Goal: Transaction & Acquisition: Purchase product/service

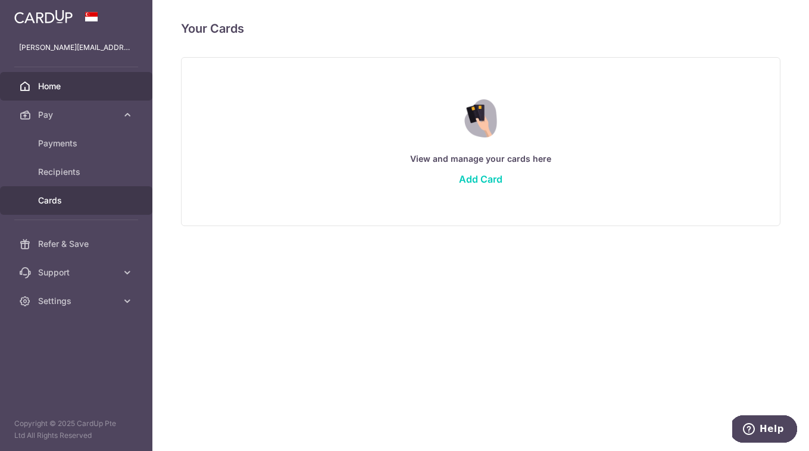
click at [80, 87] on span "Home" at bounding box center [77, 86] width 79 height 12
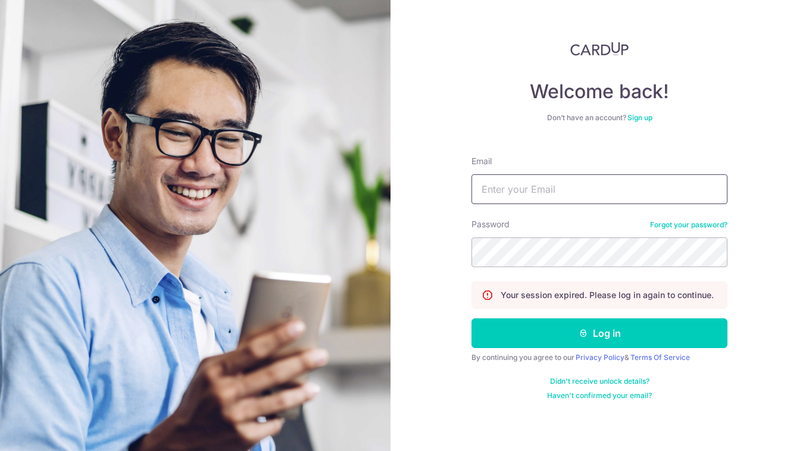
click at [490, 187] on input "Email" at bounding box center [599, 189] width 256 height 30
click at [534, 199] on input "Email" at bounding box center [599, 189] width 256 height 30
type input "[PERSON_NAME][EMAIL_ADDRESS][DOMAIN_NAME]"
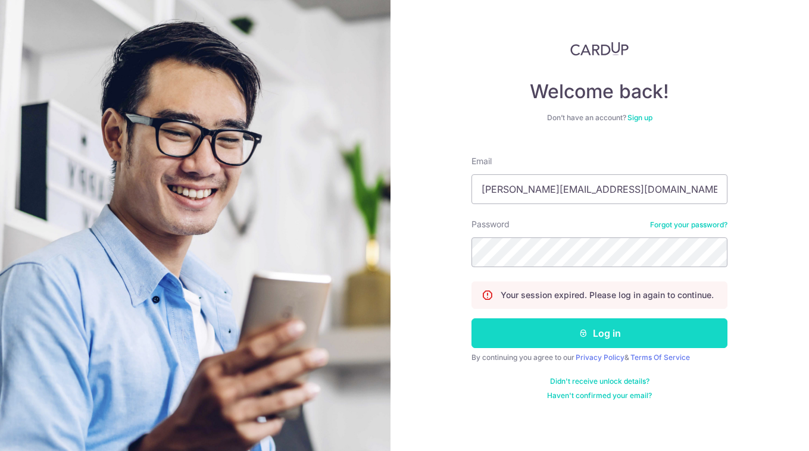
click at [566, 332] on button "Log in" at bounding box center [599, 333] width 256 height 30
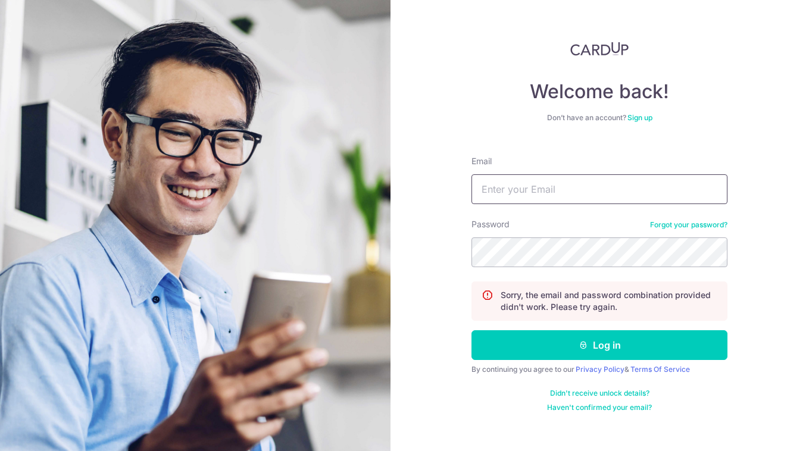
click at [523, 193] on input "Email" at bounding box center [599, 189] width 256 height 30
click at [491, 186] on input "Email" at bounding box center [599, 189] width 256 height 30
type input "[PERSON_NAME][EMAIL_ADDRESS][DOMAIN_NAME]"
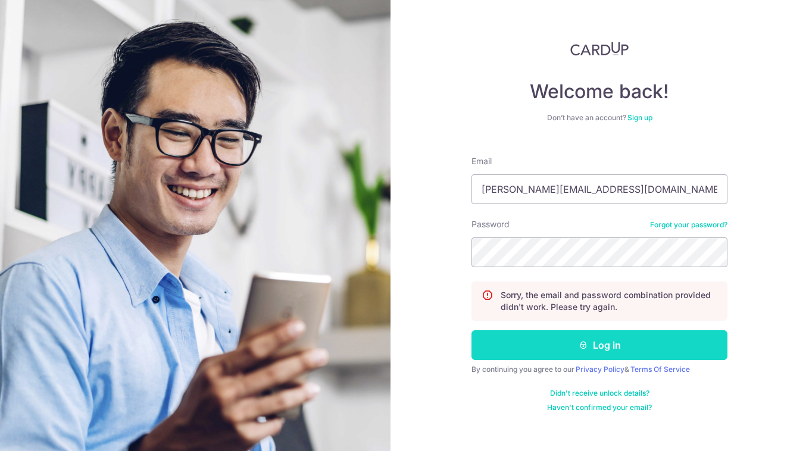
click at [601, 348] on button "Log in" at bounding box center [599, 345] width 256 height 30
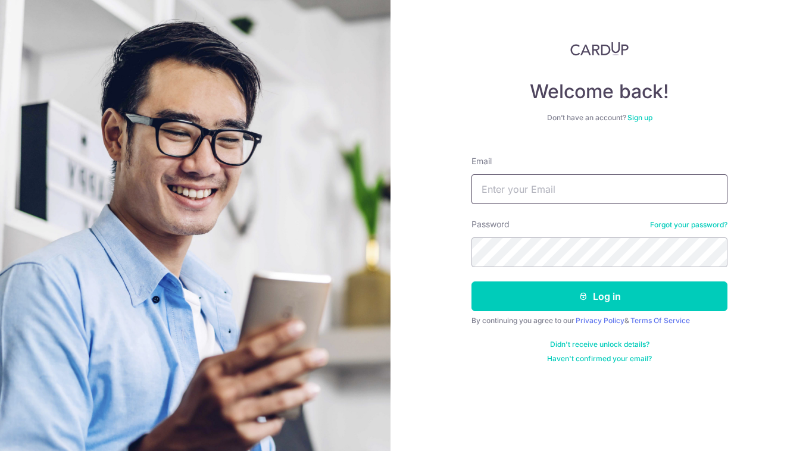
click at [528, 194] on input "Email" at bounding box center [599, 189] width 256 height 30
type input "[PERSON_NAME][EMAIL_ADDRESS][DOMAIN_NAME]"
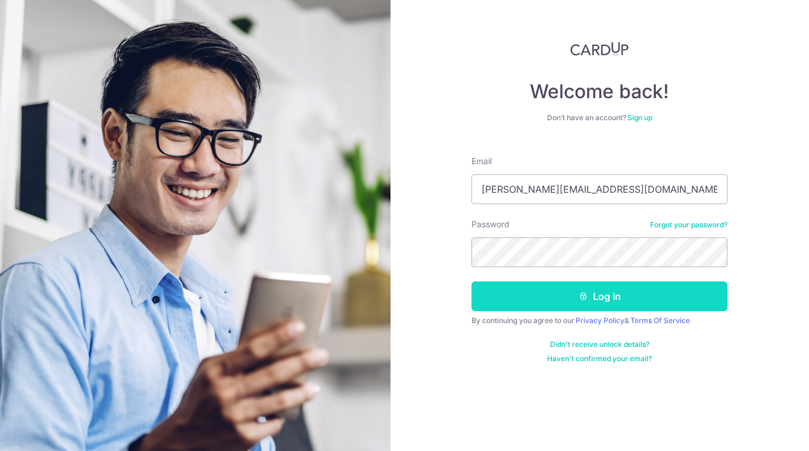
click at [612, 304] on button "Log in" at bounding box center [599, 297] width 256 height 30
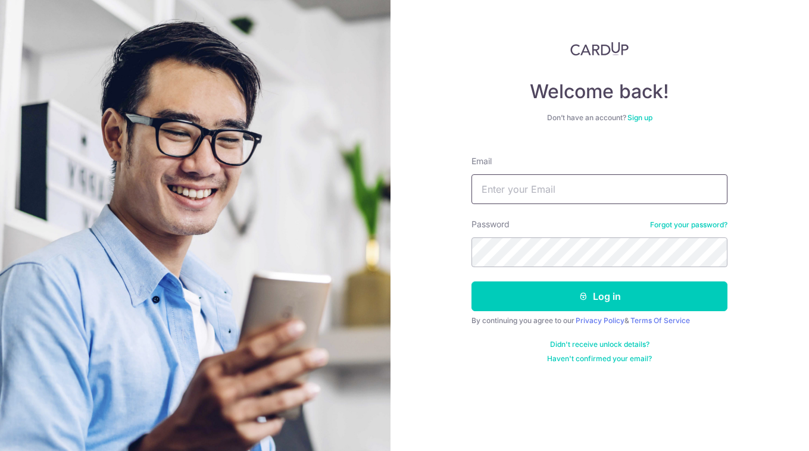
type input "[PERSON_NAME][EMAIL_ADDRESS][DOMAIN_NAME]"
click at [410, 254] on div "Welcome back! Don’t have an account? Sign up Email jason.lmt13@gmail.com Passwo…" at bounding box center [599, 225] width 419 height 451
click at [698, 346] on div "Didn't receive unlock details? Haven't confirmed your email?" at bounding box center [599, 352] width 256 height 24
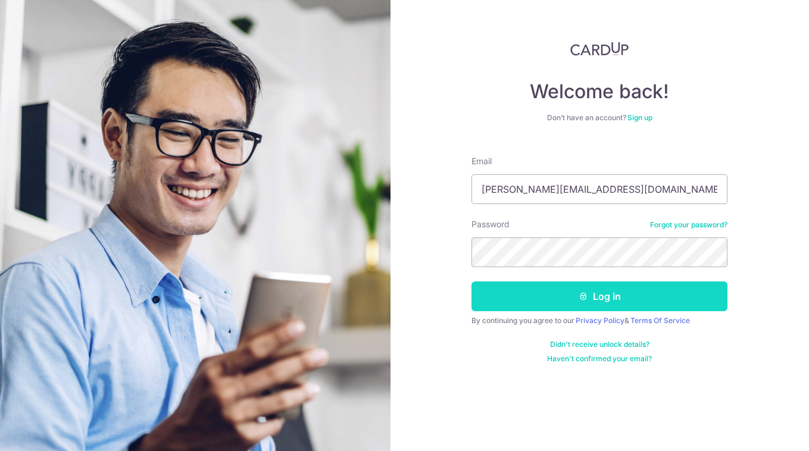
click at [641, 302] on button "Log in" at bounding box center [599, 297] width 256 height 30
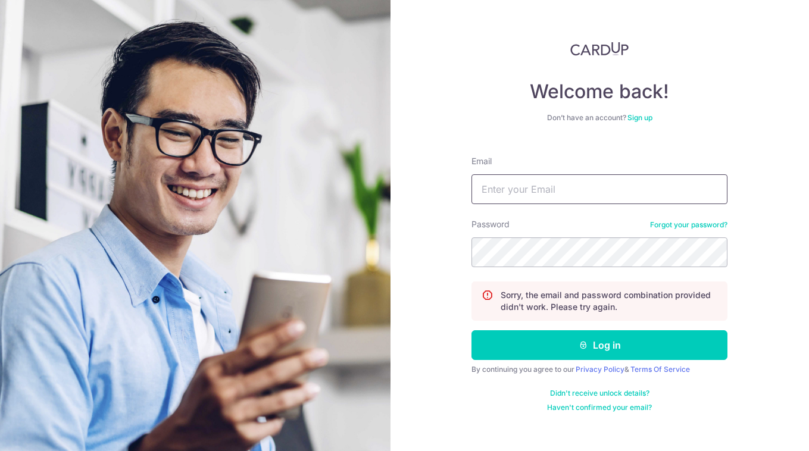
type input "[PERSON_NAME][EMAIL_ADDRESS][DOMAIN_NAME]"
click at [690, 224] on link "Forgot your password?" at bounding box center [688, 225] width 77 height 10
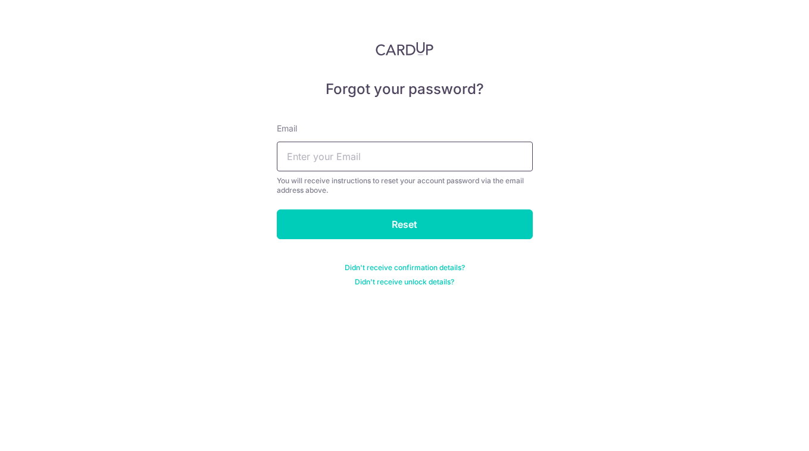
click at [341, 157] on input "text" at bounding box center [405, 157] width 256 height 30
type input "[PERSON_NAME][EMAIL_ADDRESS][DOMAIN_NAME]"
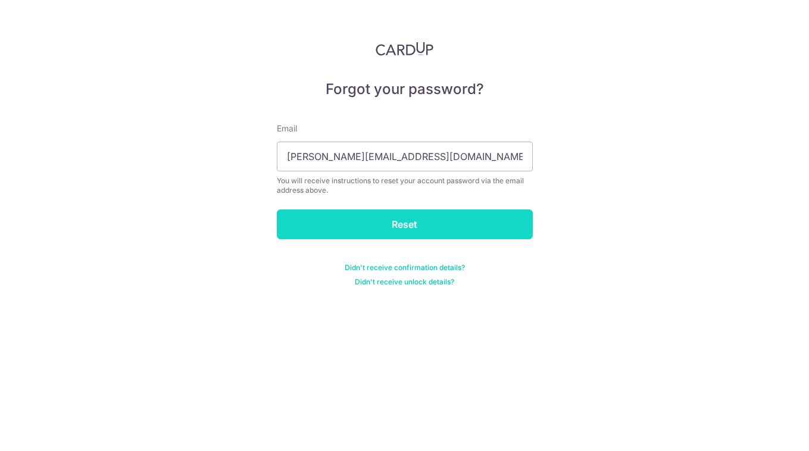
click at [399, 230] on input "Reset" at bounding box center [405, 225] width 256 height 30
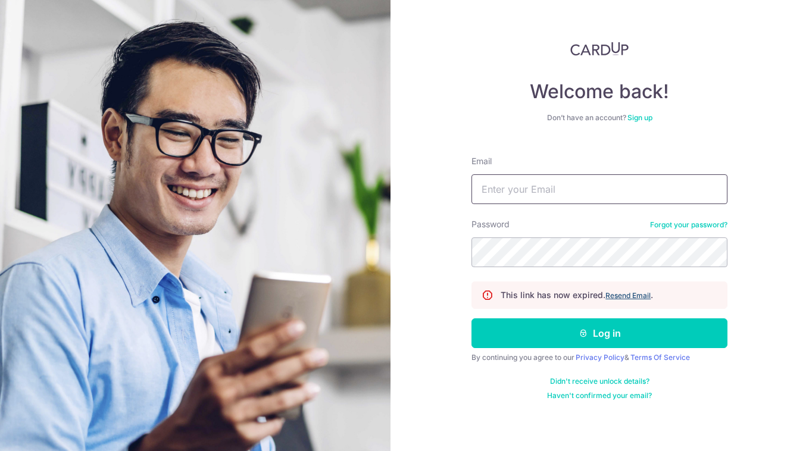
type input "[PERSON_NAME][EMAIL_ADDRESS][DOMAIN_NAME]"
click at [626, 296] on u "Resend Email" at bounding box center [627, 295] width 45 height 9
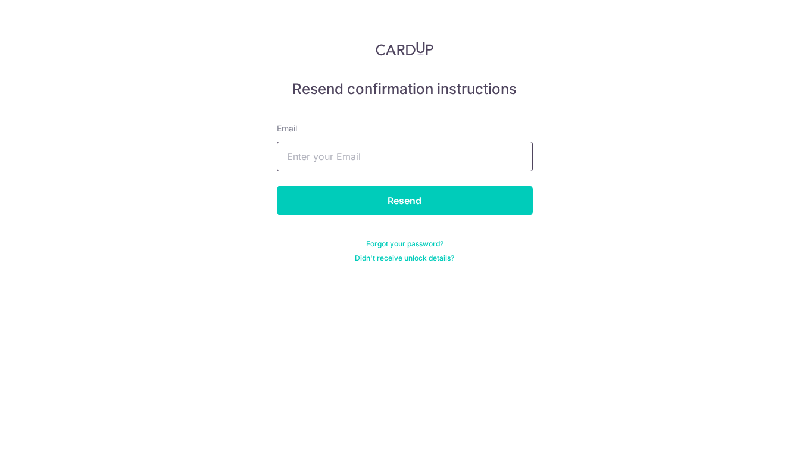
click at [367, 152] on input "text" at bounding box center [405, 157] width 256 height 30
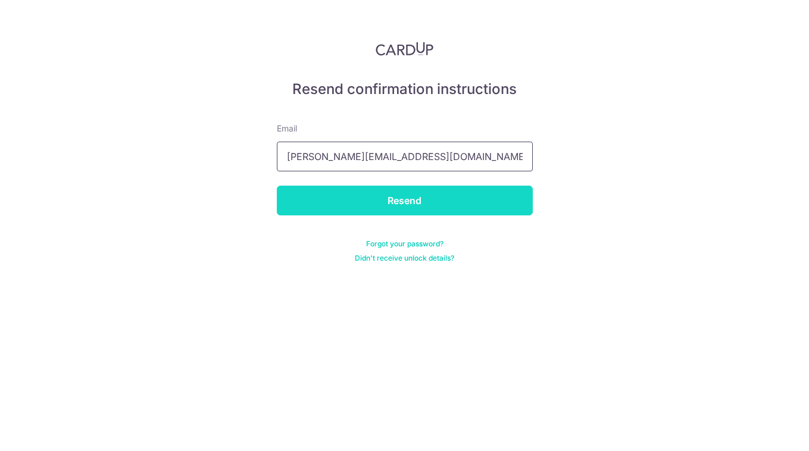
type input "jason.lmt13@gmail.com"
click at [485, 204] on input "Resend" at bounding box center [405, 201] width 256 height 30
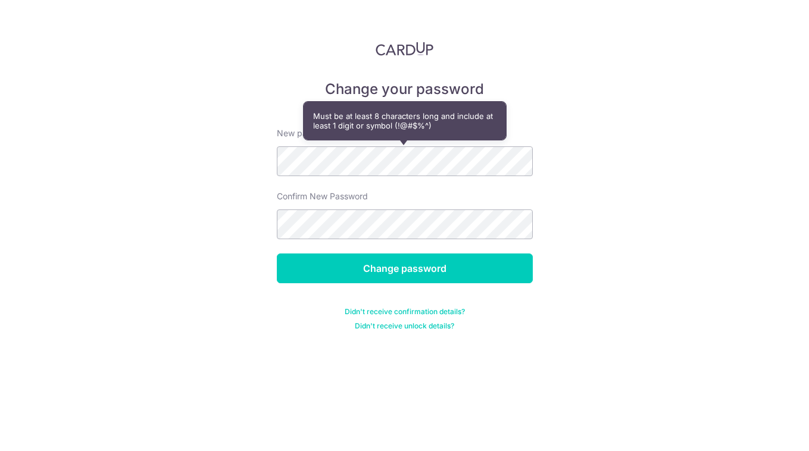
click at [680, 194] on div "Change your password New password Confirm New Password Change password Didn't r…" at bounding box center [404, 225] width 809 height 451
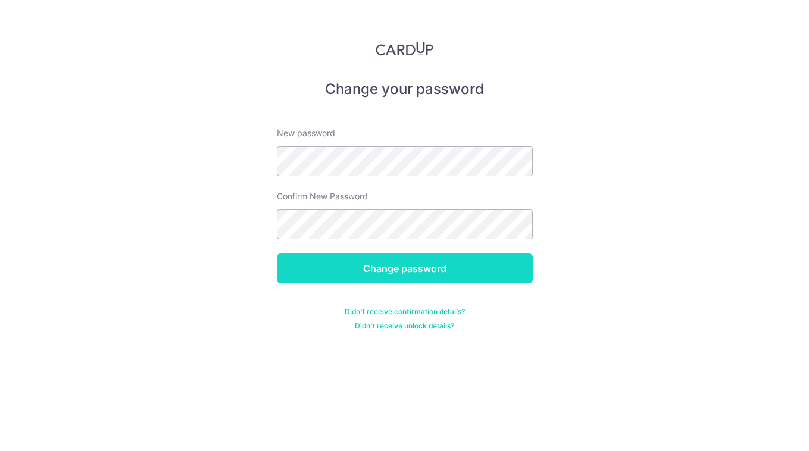
click at [423, 267] on input "Change password" at bounding box center [405, 269] width 256 height 30
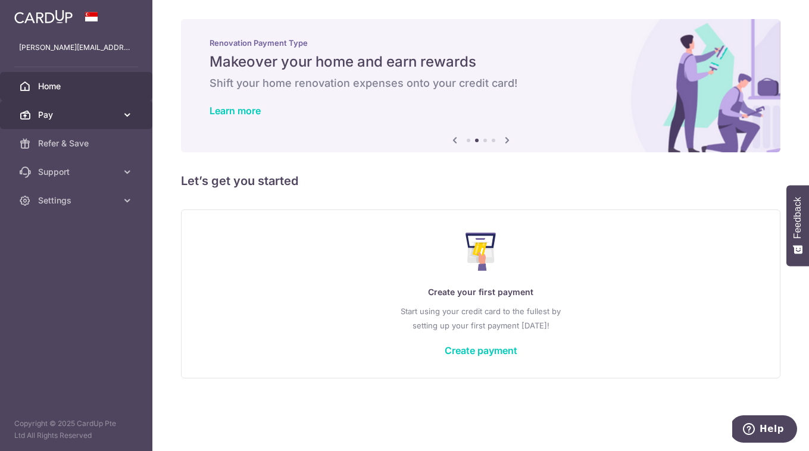
click at [73, 117] on span "Pay" at bounding box center [77, 115] width 79 height 12
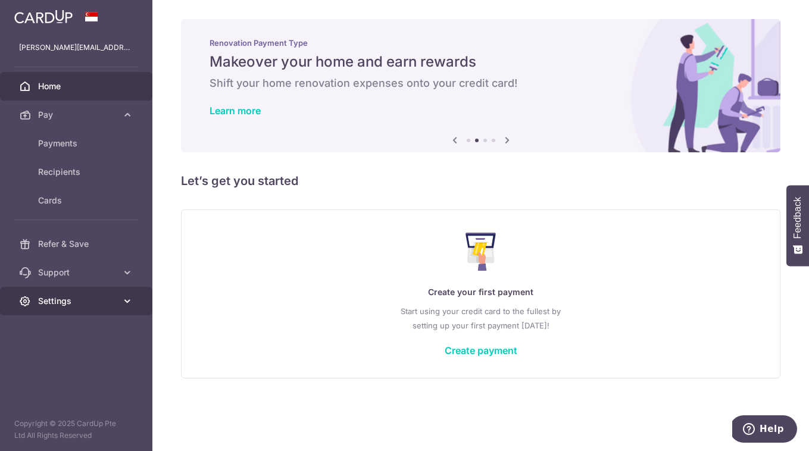
click at [89, 298] on span "Settings" at bounding box center [77, 301] width 79 height 12
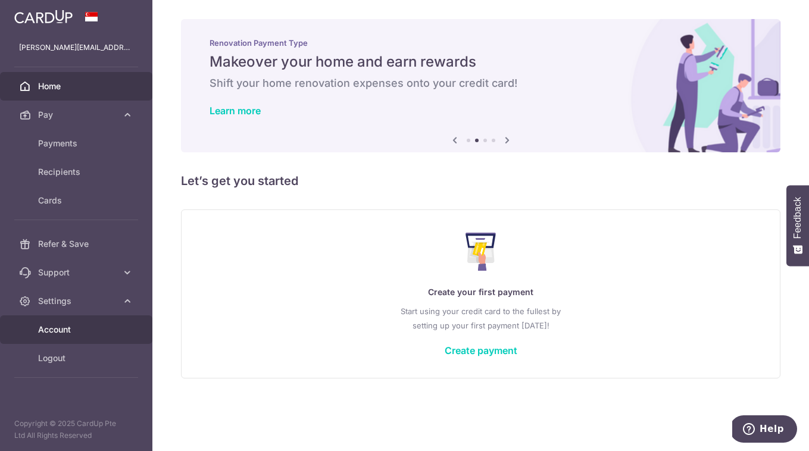
click at [102, 328] on span "Account" at bounding box center [77, 330] width 79 height 12
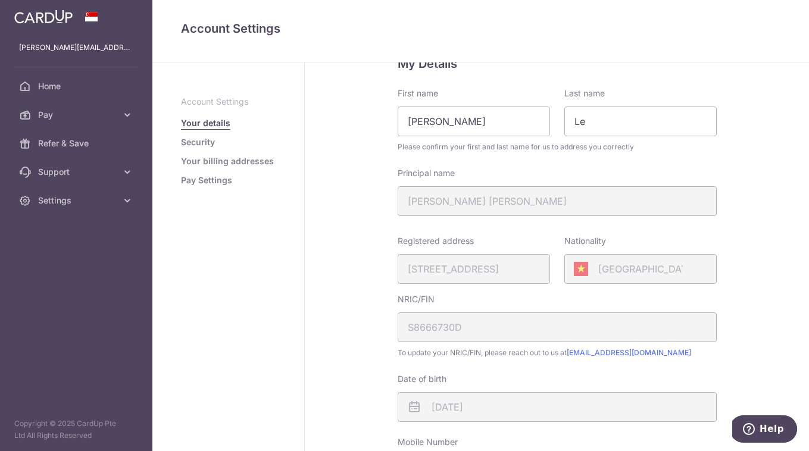
scroll to position [69, 0]
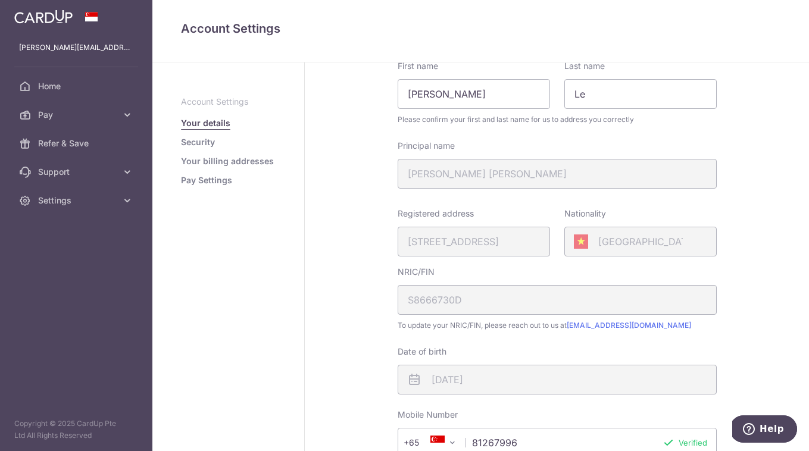
click at [195, 133] on ul "Account Settings Your details Security Your billing addresses Pay Settings" at bounding box center [228, 141] width 95 height 90
click at [196, 140] on link "Security" at bounding box center [198, 142] width 34 height 12
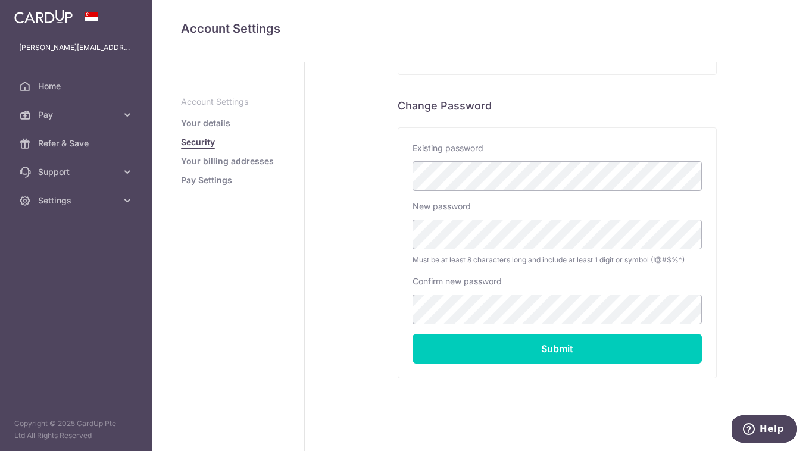
scroll to position [214, 0]
click at [198, 161] on link "Your billing addresses" at bounding box center [227, 161] width 93 height 12
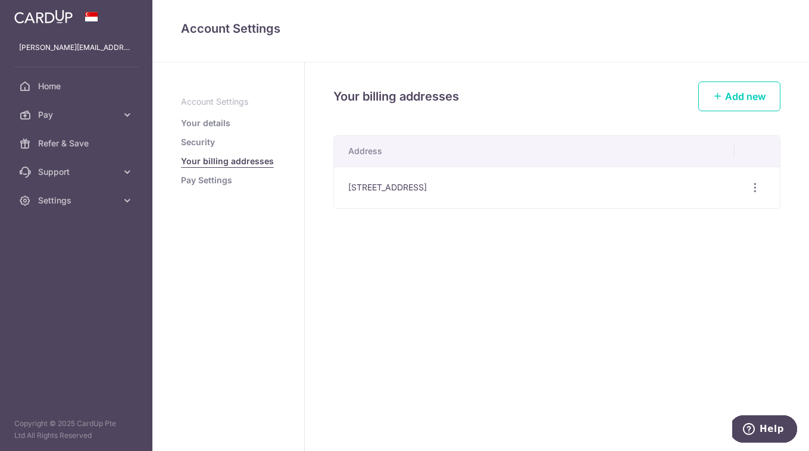
click at [214, 180] on link "Pay Settings" at bounding box center [206, 180] width 51 height 12
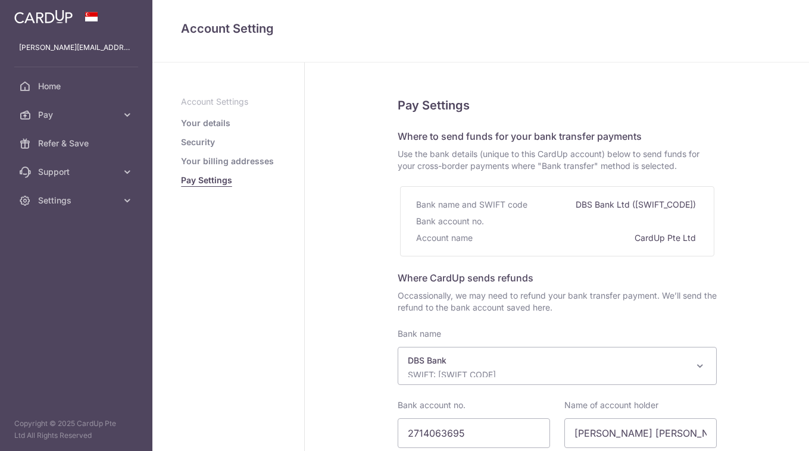
select select "6"
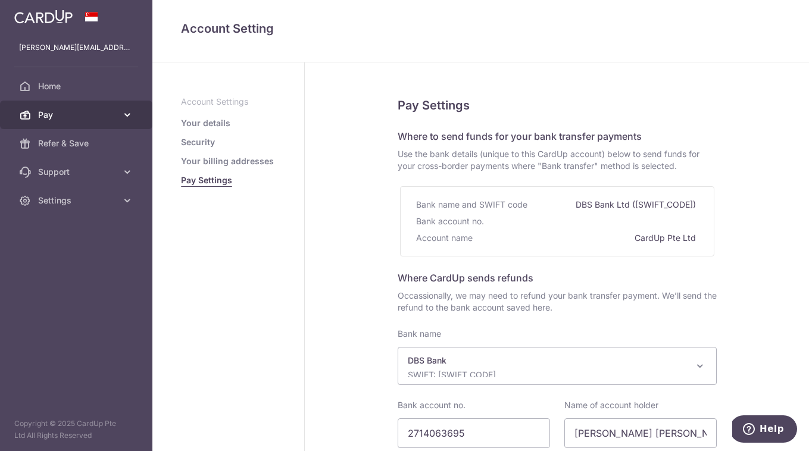
click at [61, 115] on span "Pay" at bounding box center [77, 115] width 79 height 12
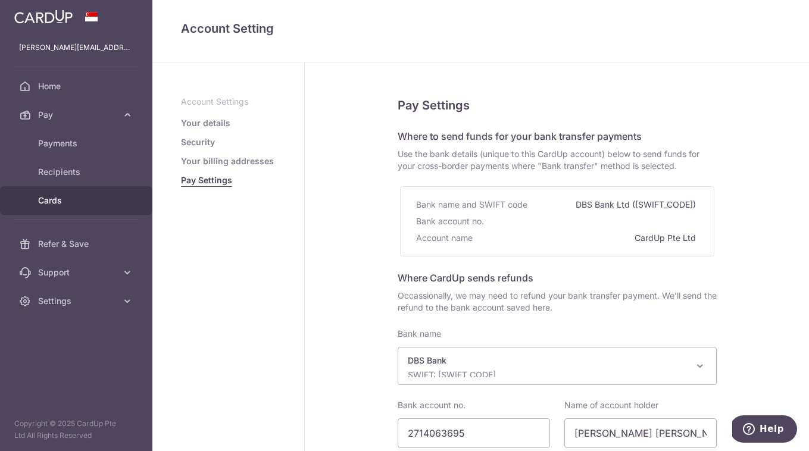
click at [85, 205] on span "Cards" at bounding box center [77, 201] width 79 height 12
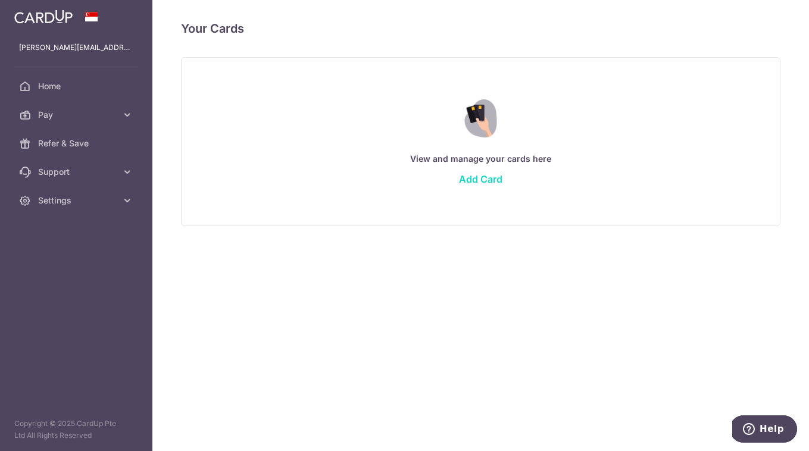
click at [492, 179] on link "Add Card" at bounding box center [480, 179] width 43 height 12
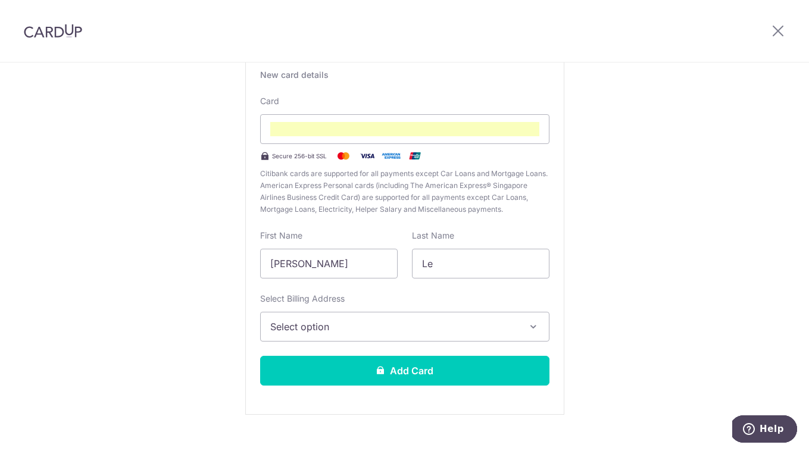
scroll to position [98, 0]
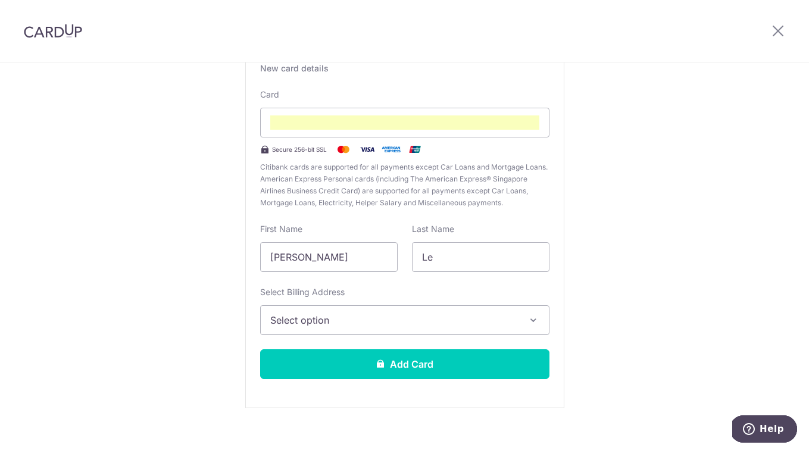
click at [435, 315] on span "Select option" at bounding box center [394, 320] width 248 height 14
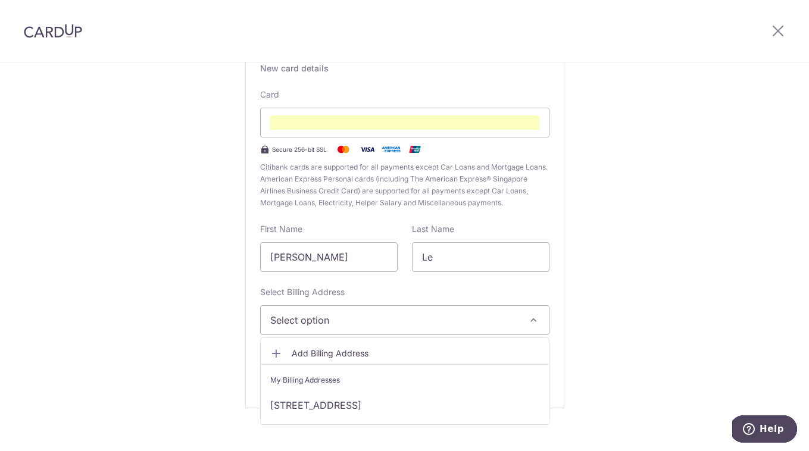
click at [440, 354] on span "Add Billing Address" at bounding box center [416, 354] width 248 height 12
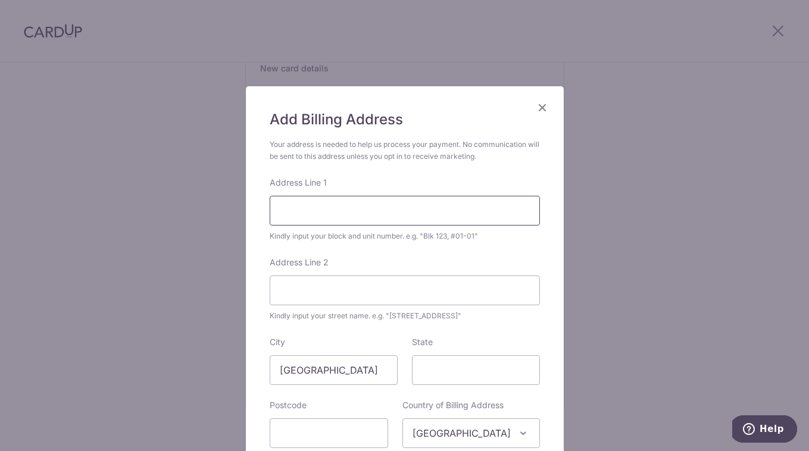
click at [360, 214] on input "Address Line 1" at bounding box center [405, 211] width 270 height 30
type input "[STREET_ADDRESS]"
type input "Unit 01-20"
type input "589627"
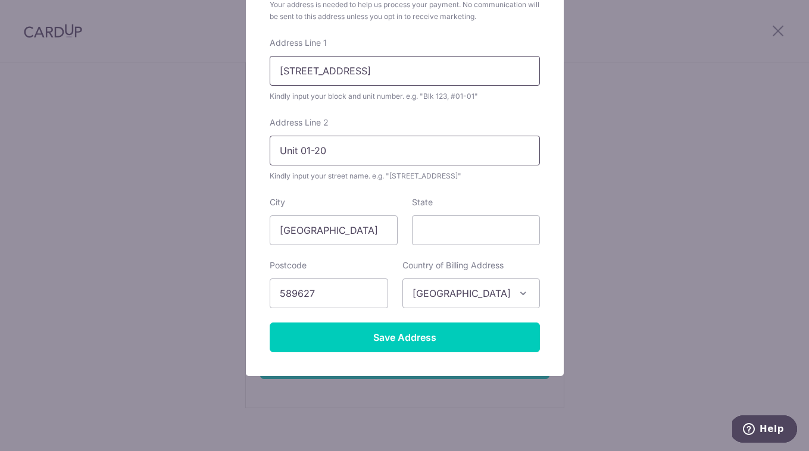
scroll to position [141, 0]
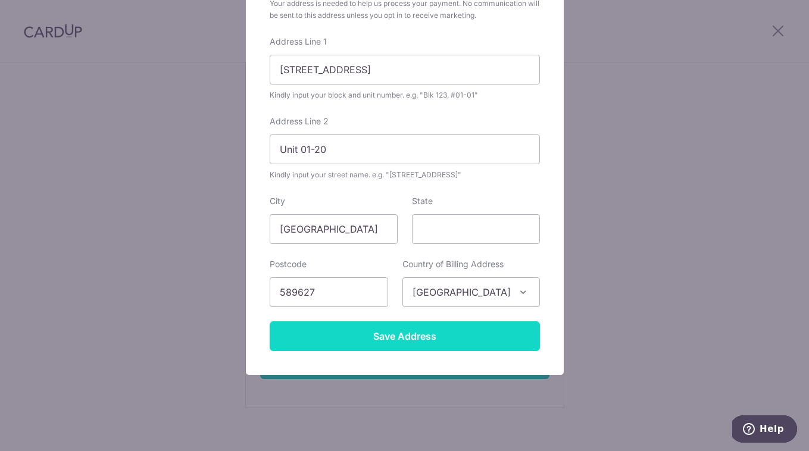
click at [405, 332] on input "Save Address" at bounding box center [405, 336] width 270 height 30
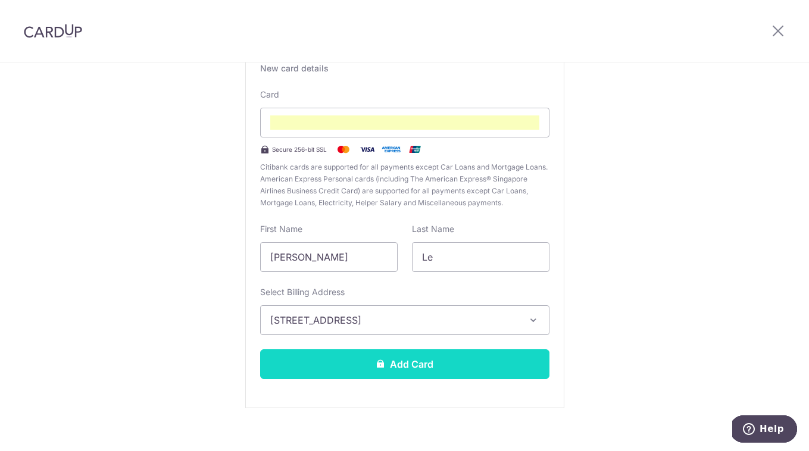
click at [424, 360] on button "Add Card" at bounding box center [404, 364] width 289 height 30
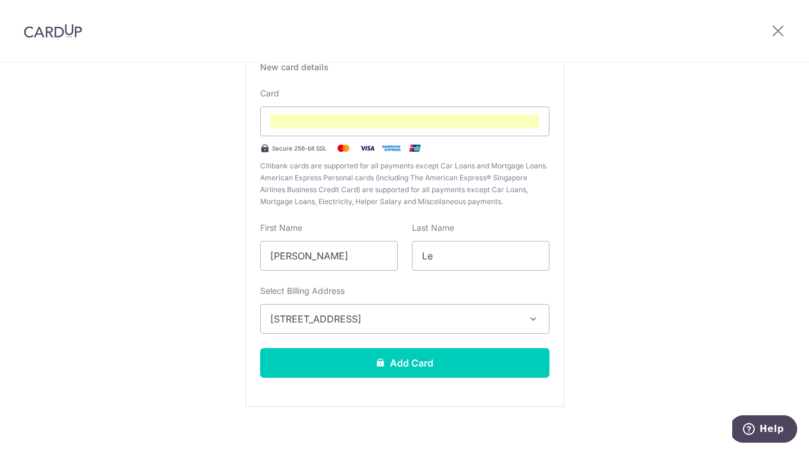
scroll to position [111, 0]
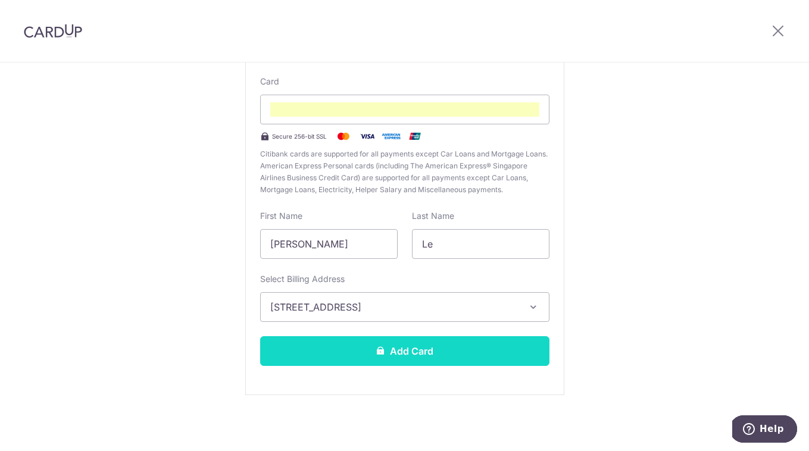
click at [431, 351] on button "Add Card" at bounding box center [404, 351] width 289 height 30
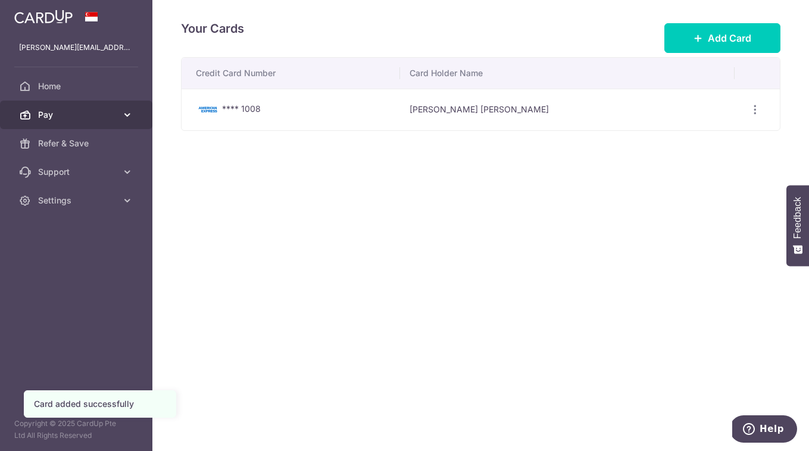
click at [99, 118] on span "Pay" at bounding box center [77, 115] width 79 height 12
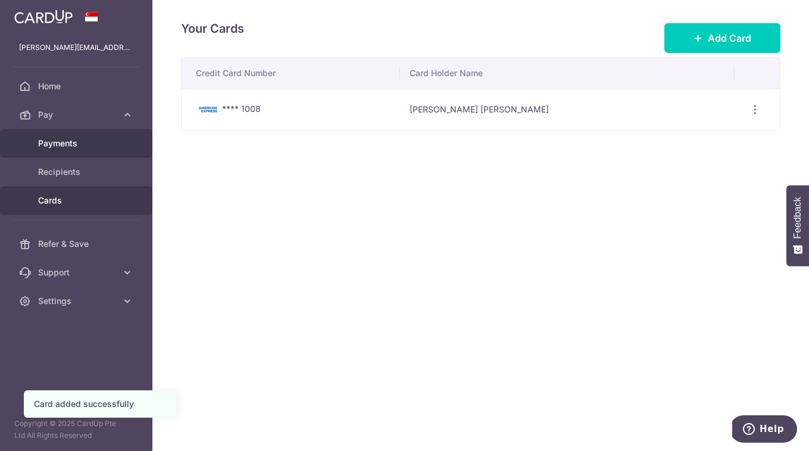
click at [77, 145] on span "Payments" at bounding box center [77, 143] width 79 height 12
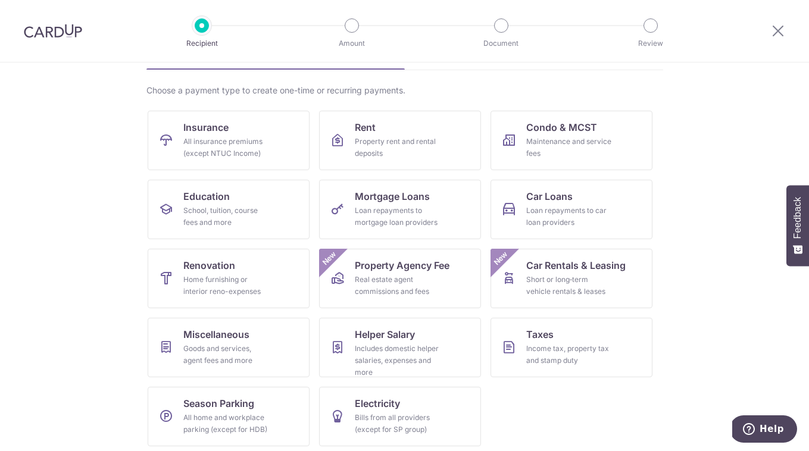
scroll to position [82, 0]
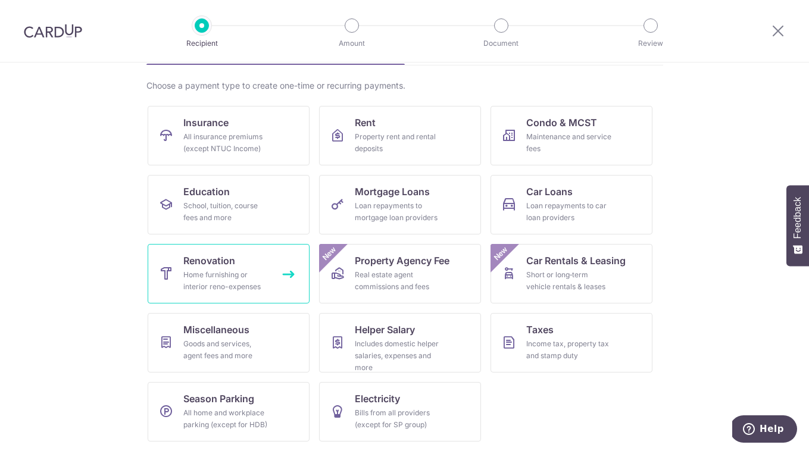
click at [283, 273] on link "Renovation Home furnishing or interior reno-expenses" at bounding box center [229, 274] width 162 height 60
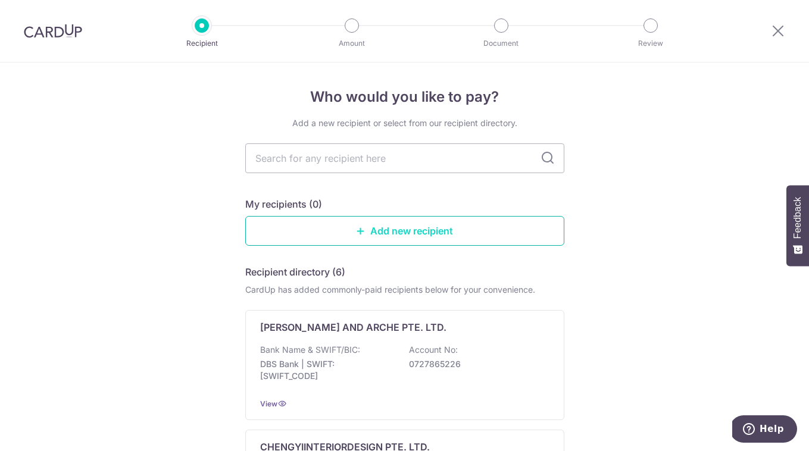
click at [402, 233] on link "Add new recipient" at bounding box center [404, 231] width 319 height 30
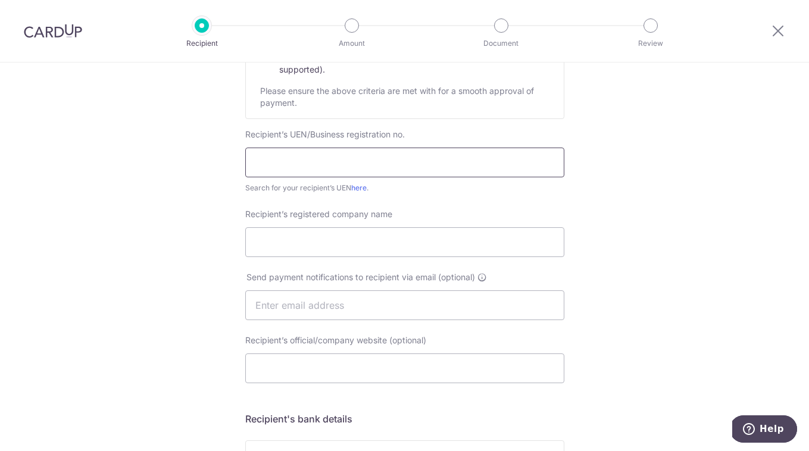
scroll to position [196, 0]
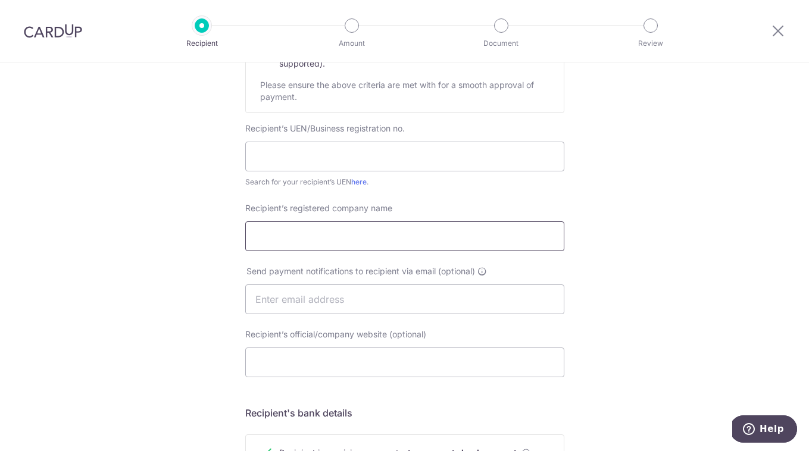
click at [310, 236] on input "Recipient’s registered company name" at bounding box center [404, 236] width 319 height 30
type input "JUZ INTERIOR PTE LTD"
click at [298, 291] on input "text" at bounding box center [404, 300] width 319 height 30
paste input "zoel.ong@juzinterior.com"
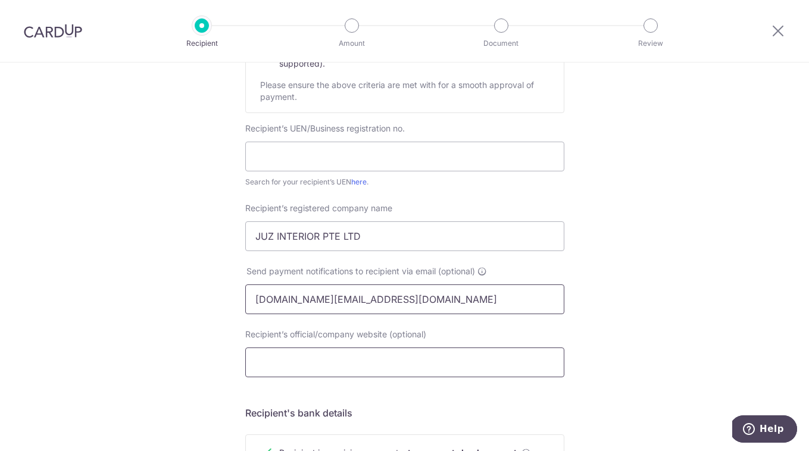
type input "zoel.ong@juzinterior.com"
click at [299, 365] on input "Recipient’s official/company website (optional)" at bounding box center [404, 363] width 319 height 30
paste input "www.juzinterior.com"
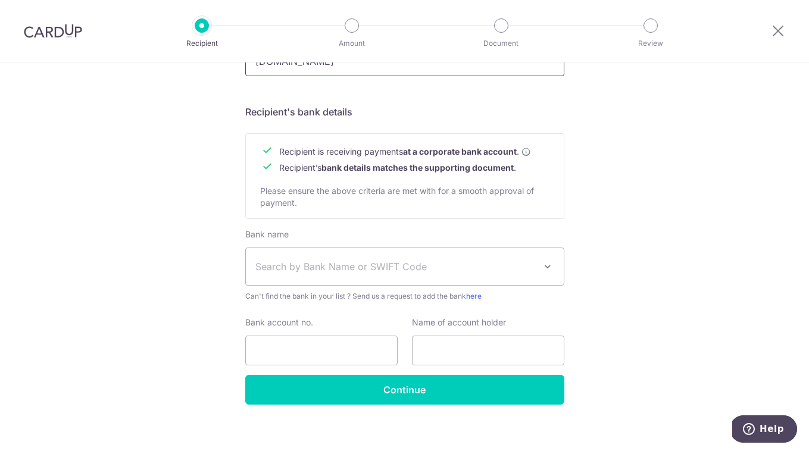
scroll to position [498, 0]
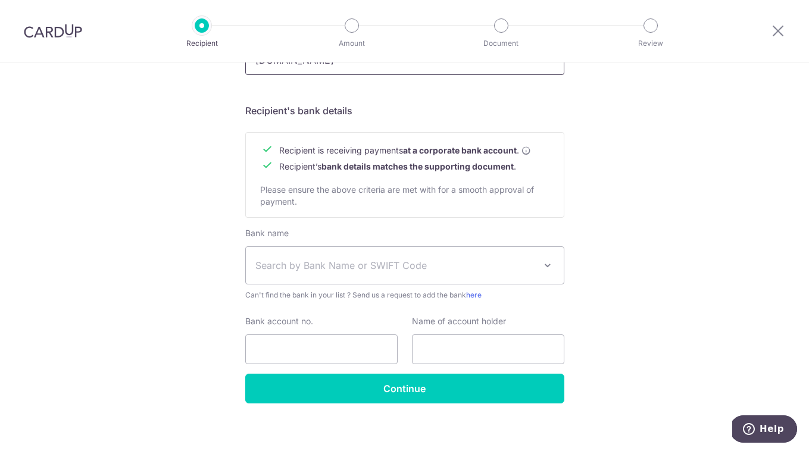
type input "www.juzinterior.com"
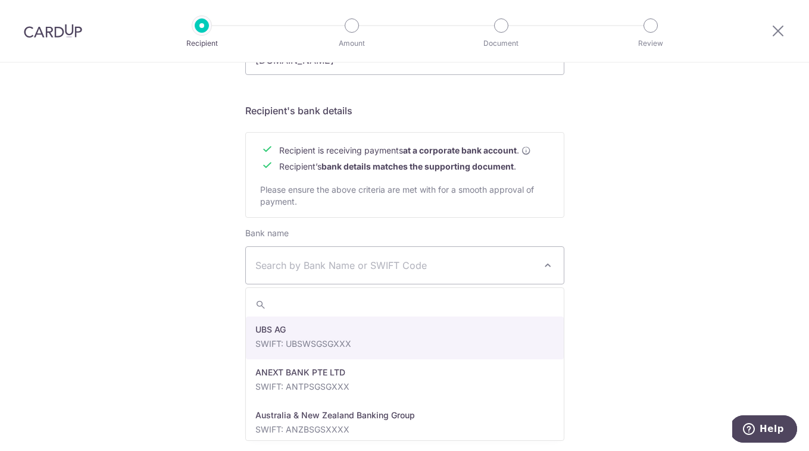
click at [329, 276] on span "Search by Bank Name or SWIFT Code" at bounding box center [405, 265] width 318 height 37
type input "DB"
select select "6"
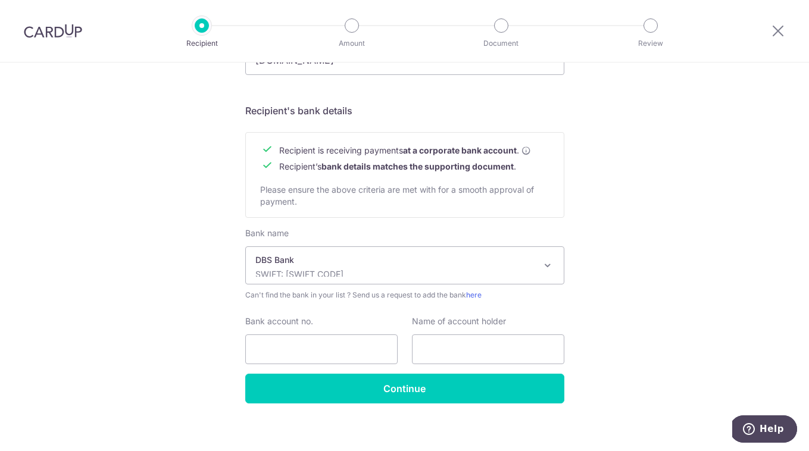
scroll to position [507, 0]
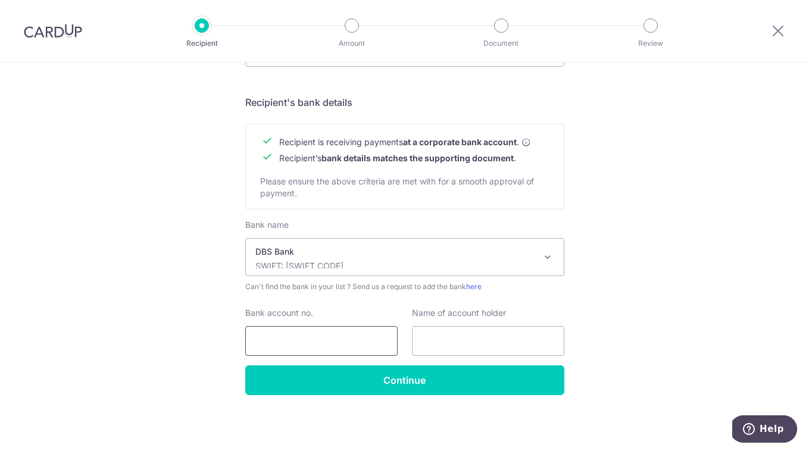
click at [280, 340] on input "Bank account no." at bounding box center [321, 341] width 152 height 30
paste input "023-906-205-9"
type input "023-906-205-9"
click at [476, 350] on input "text" at bounding box center [488, 341] width 152 height 30
paste input "JUZ INTERIOR PTE LTD"
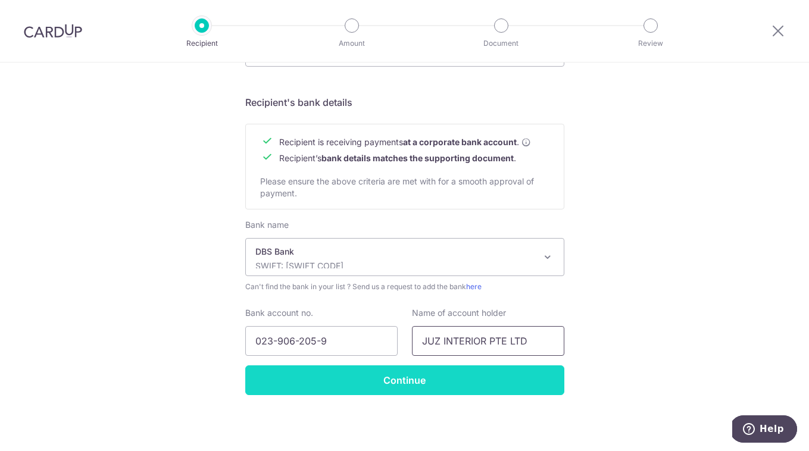
type input "JUZ INTERIOR PTE LTD"
click at [432, 388] on input "Continue" at bounding box center [404, 380] width 319 height 30
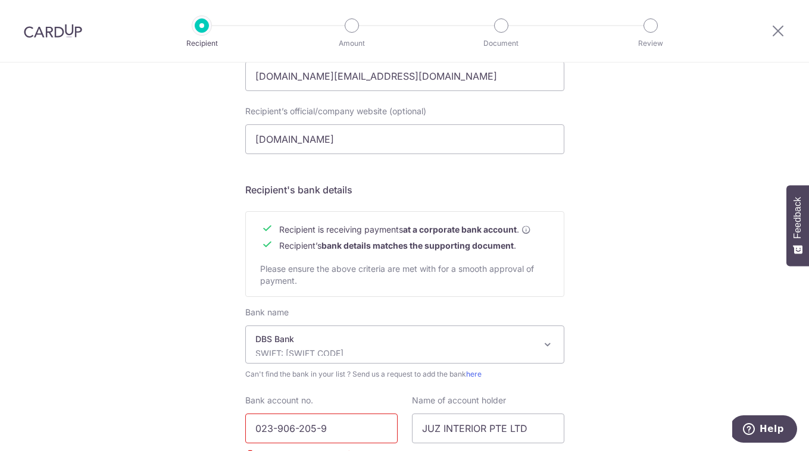
scroll to position [552, 0]
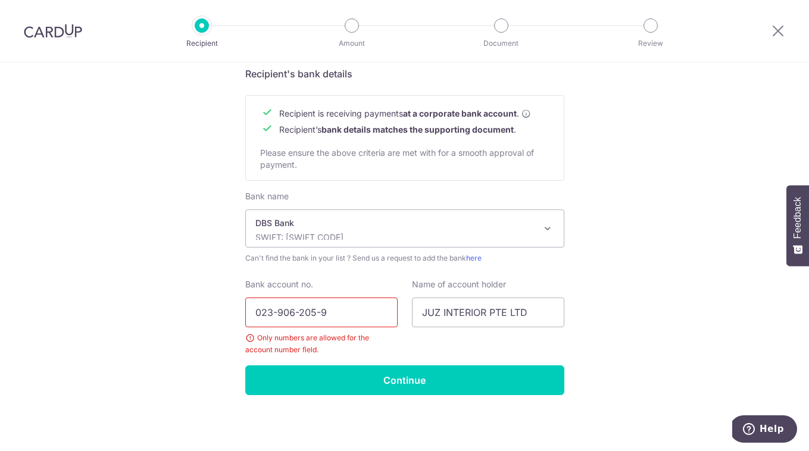
click at [278, 314] on input "023-906-205-9" at bounding box center [321, 313] width 152 height 30
click at [295, 312] on input "023906-205-9" at bounding box center [321, 313] width 152 height 30
click at [314, 313] on input "023906205-9" at bounding box center [321, 313] width 152 height 30
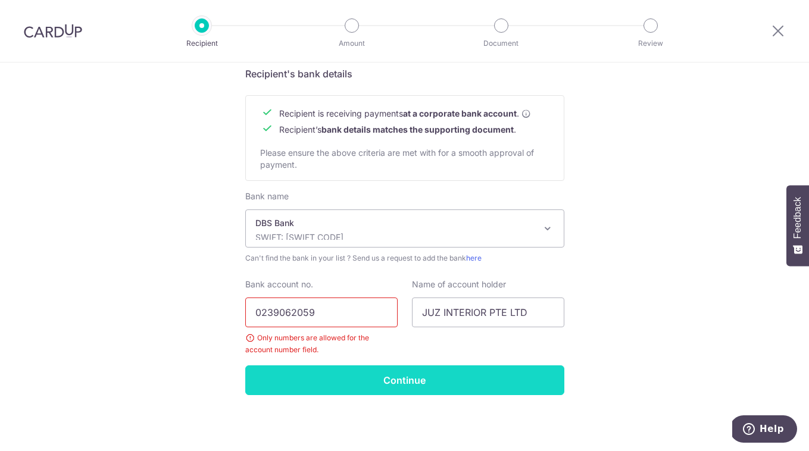
type input "0239062059"
click at [392, 382] on input "Continue" at bounding box center [404, 380] width 319 height 30
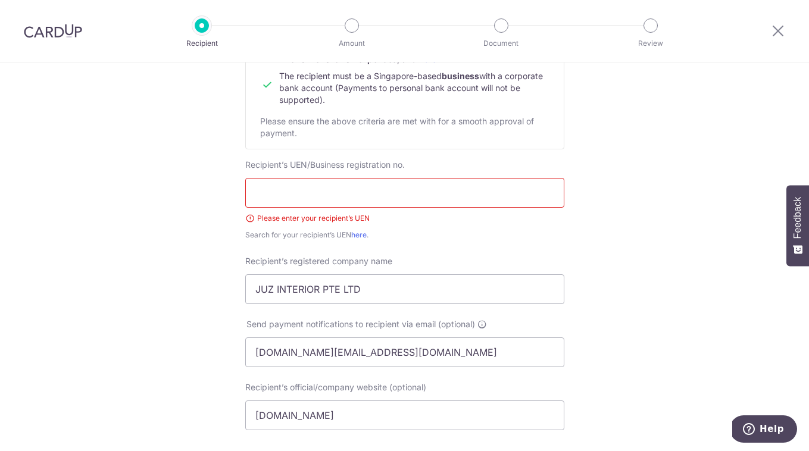
scroll to position [159, 0]
click at [364, 237] on link "here" at bounding box center [358, 235] width 15 height 9
click at [310, 201] on input "text" at bounding box center [404, 194] width 319 height 30
paste input "201312013K"
type input "201312013K"
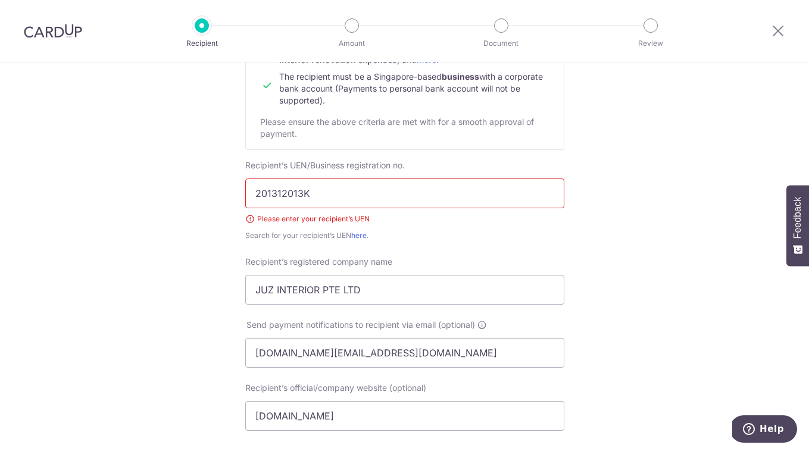
click at [214, 245] on div "Who would you like to pay? Your recipient does not need a CardUp account to rec…" at bounding box center [404, 360] width 809 height 912
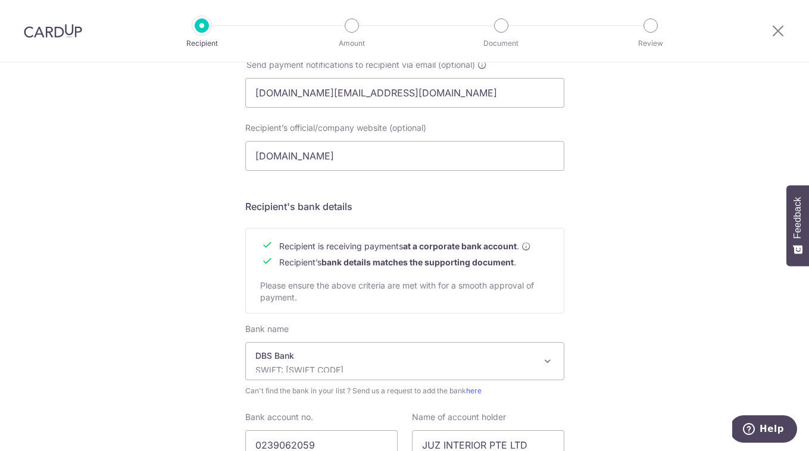
scroll to position [524, 0]
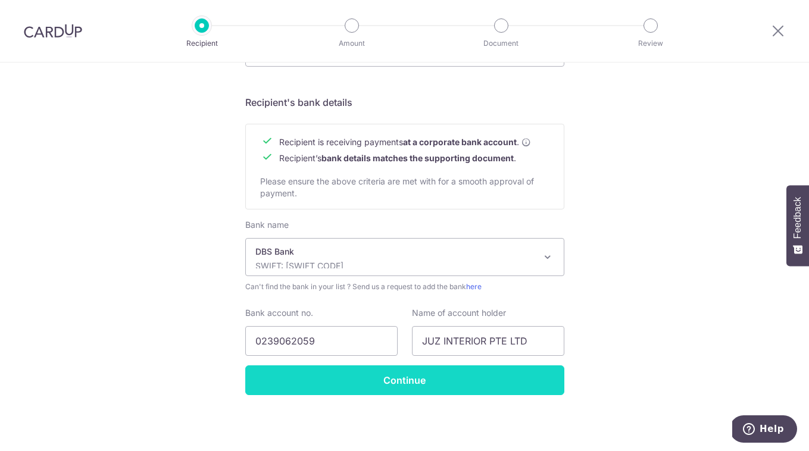
click at [432, 382] on input "Continue" at bounding box center [404, 380] width 319 height 30
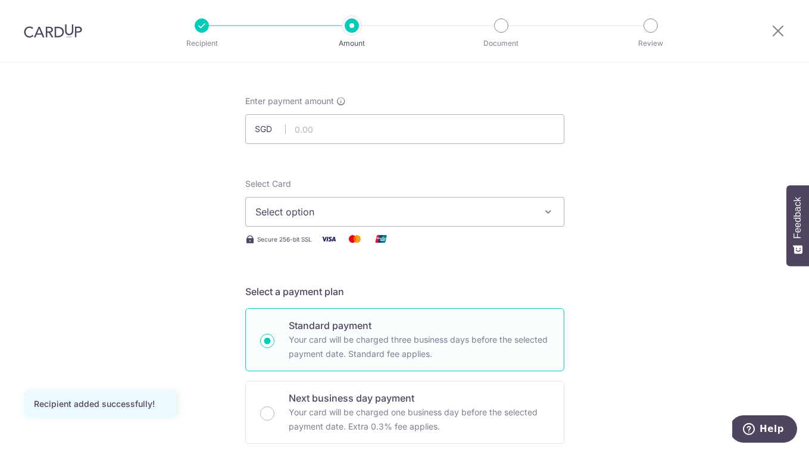
scroll to position [48, 0]
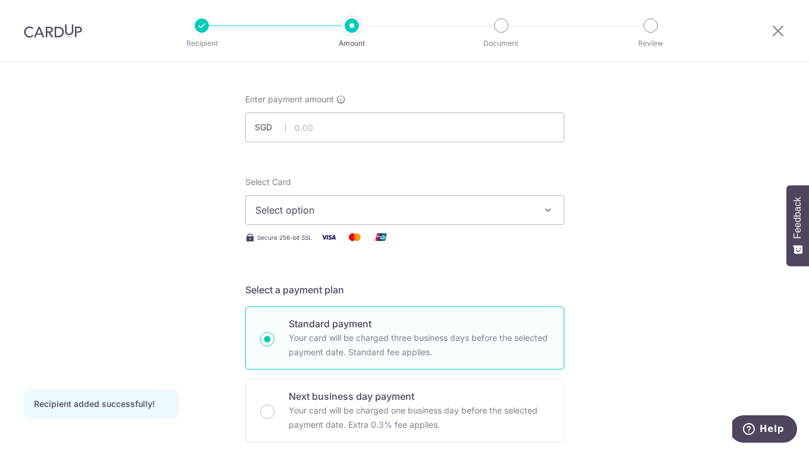
click at [542, 207] on icon "button" at bounding box center [548, 210] width 12 height 12
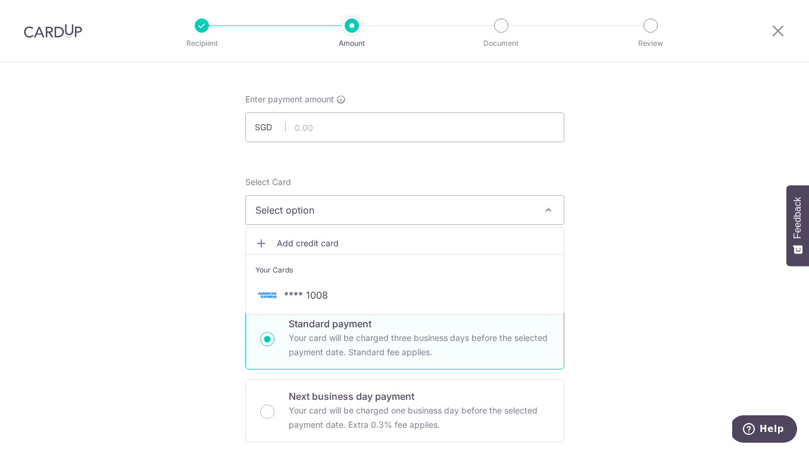
click at [318, 242] on span "Add credit card" at bounding box center [415, 243] width 277 height 12
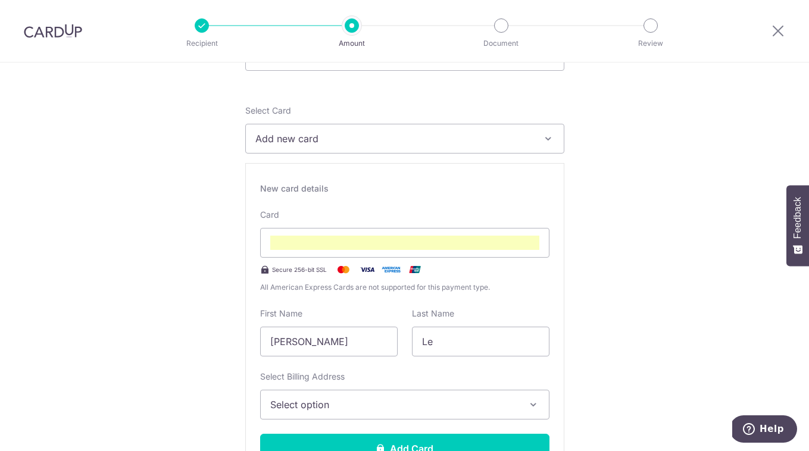
scroll to position [143, 0]
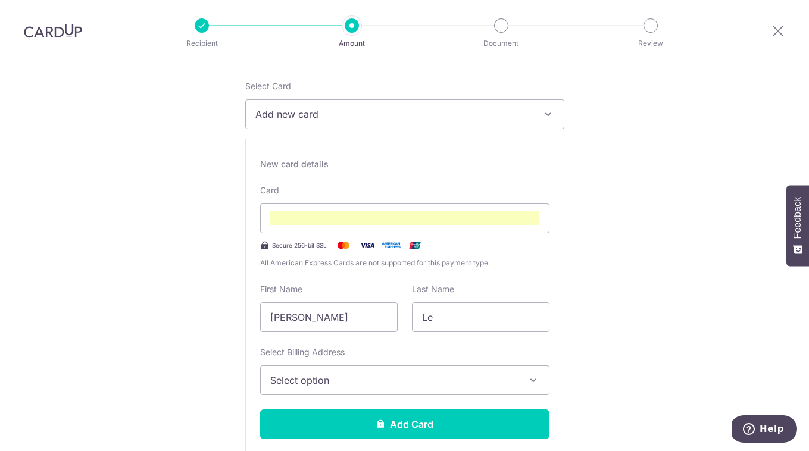
click at [445, 382] on span "Select option" at bounding box center [394, 380] width 248 height 14
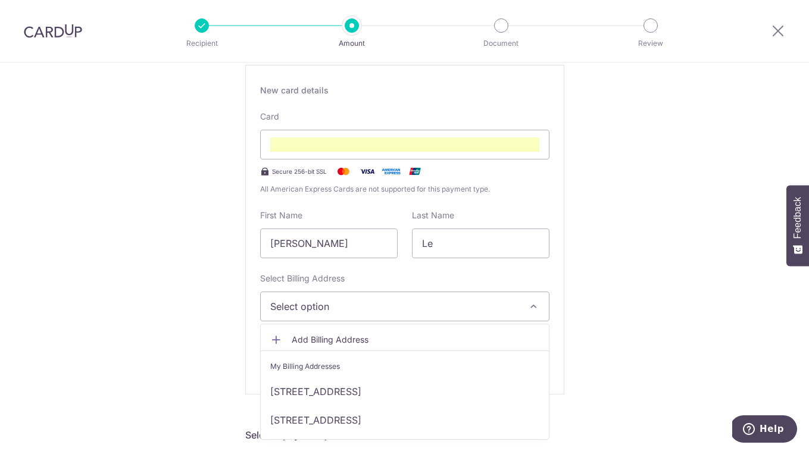
scroll to position [227, 0]
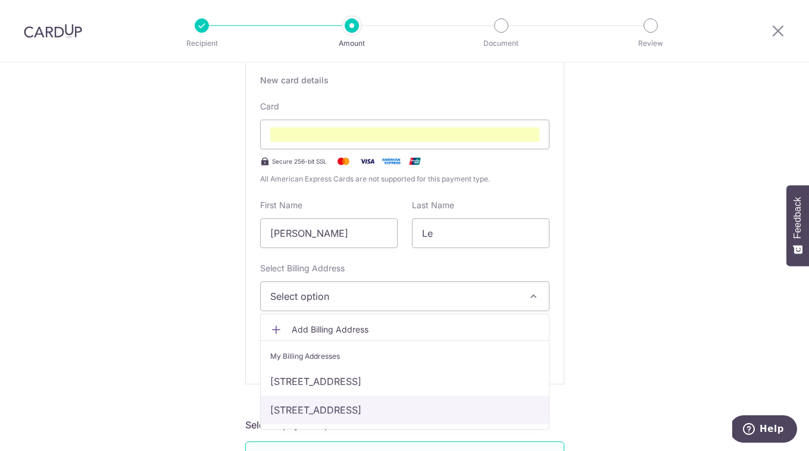
click at [351, 409] on link "[STREET_ADDRESS]" at bounding box center [405, 410] width 288 height 29
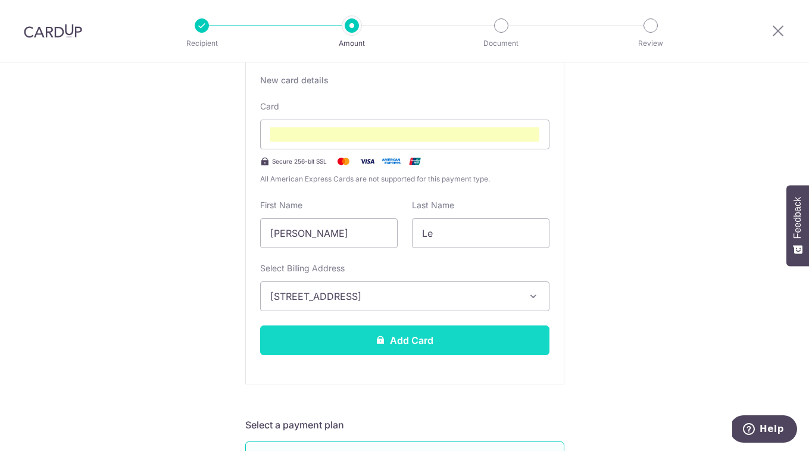
click at [451, 343] on button "Add Card" at bounding box center [404, 341] width 289 height 30
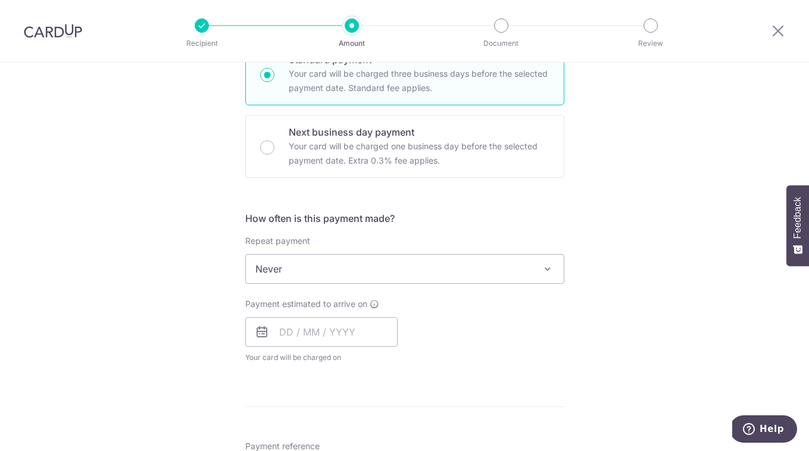
scroll to position [323, 0]
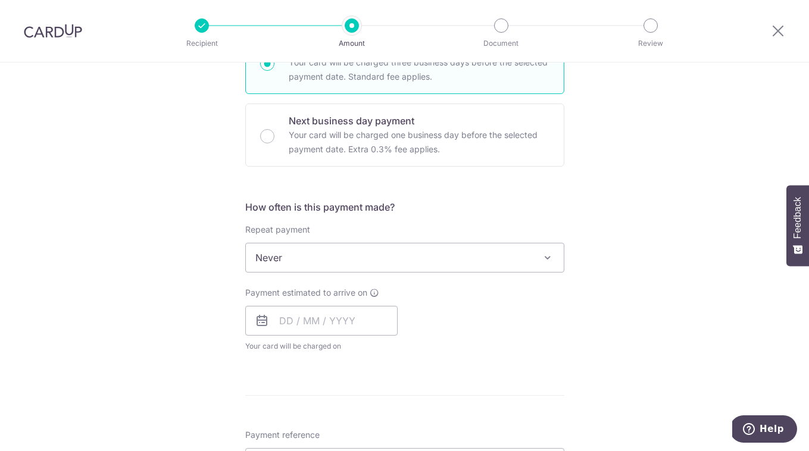
click at [543, 262] on span at bounding box center [547, 258] width 14 height 14
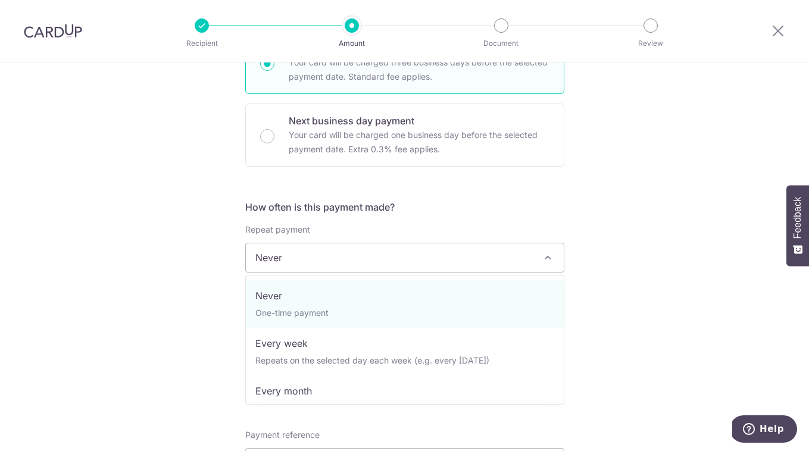
click at [606, 285] on div "Tell us more about your payment Enter payment amount SGD Card added successfull…" at bounding box center [404, 317] width 809 height 1156
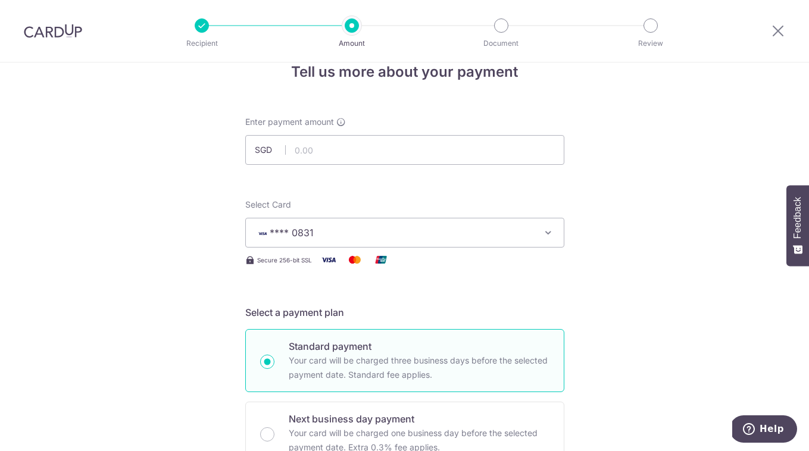
scroll to position [0, 0]
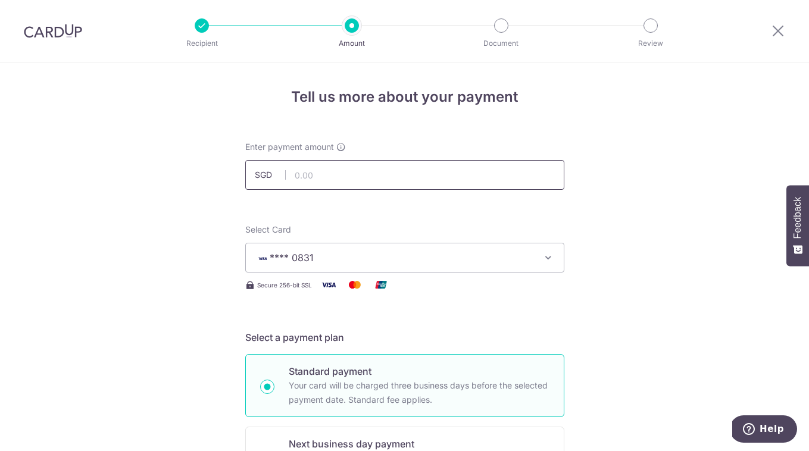
click at [296, 175] on input "text" at bounding box center [404, 175] width 319 height 30
type input "30,000.00"
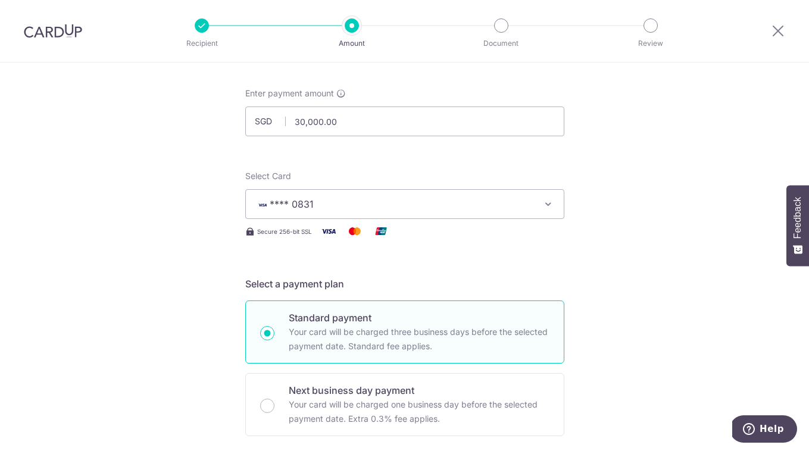
scroll to position [42, 0]
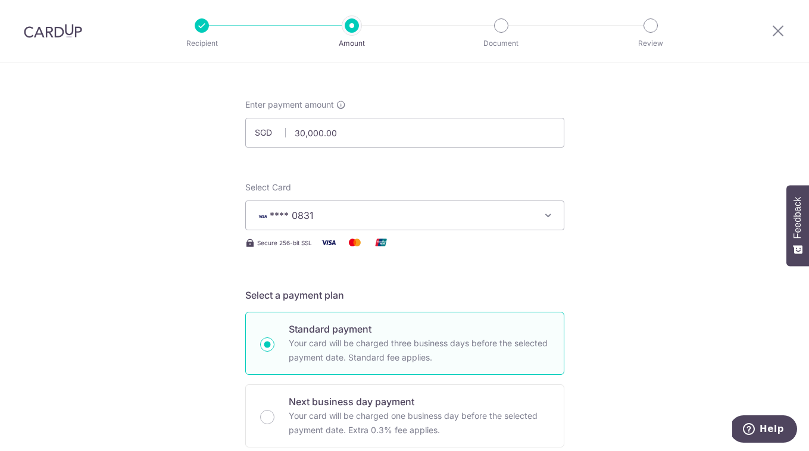
click at [546, 220] on icon "button" at bounding box center [548, 216] width 12 height 12
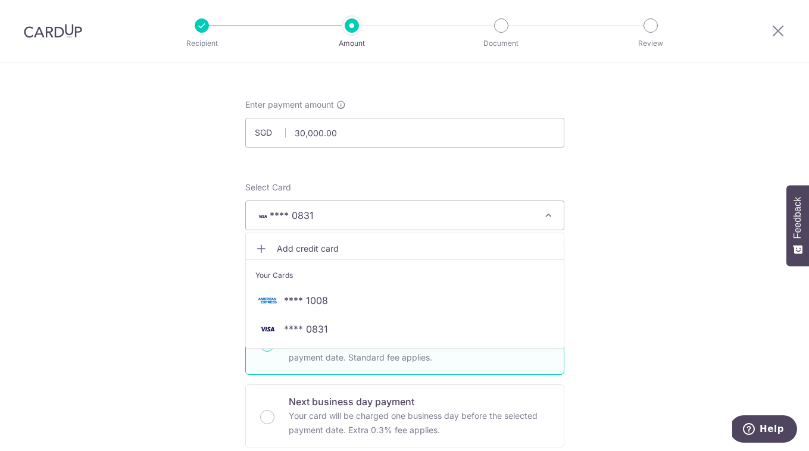
click at [327, 299] on span "**** 1008" at bounding box center [404, 300] width 299 height 14
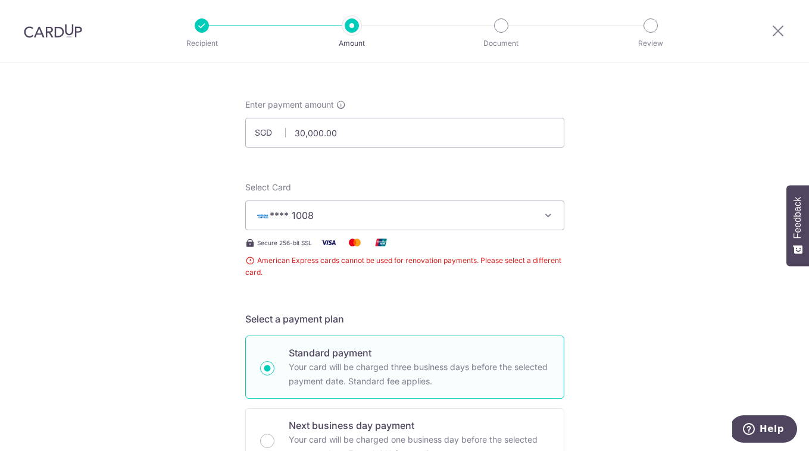
click at [543, 217] on icon "button" at bounding box center [548, 216] width 12 height 12
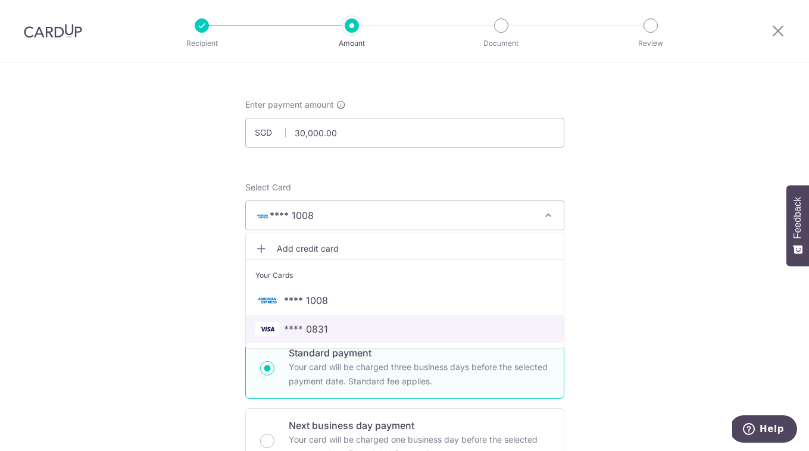
click at [420, 336] on link "**** 0831" at bounding box center [405, 329] width 318 height 29
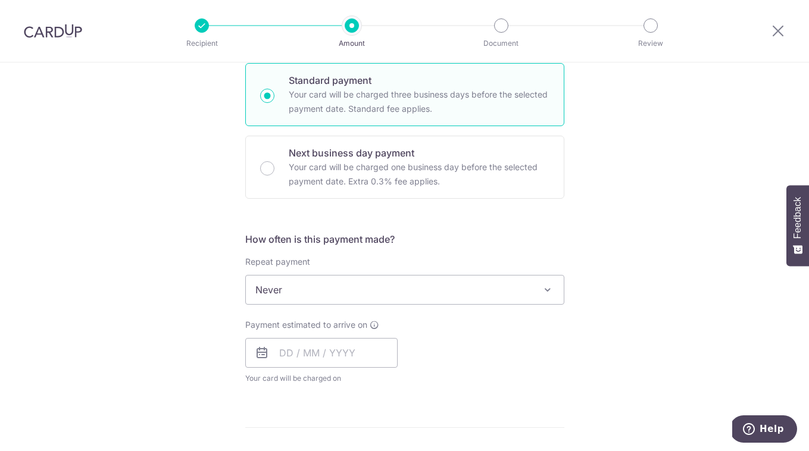
scroll to position [318, 0]
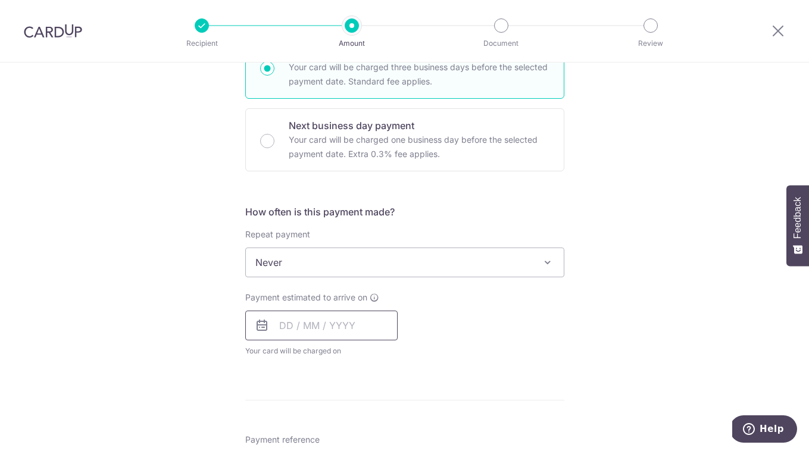
click at [299, 320] on input "text" at bounding box center [321, 326] width 152 height 30
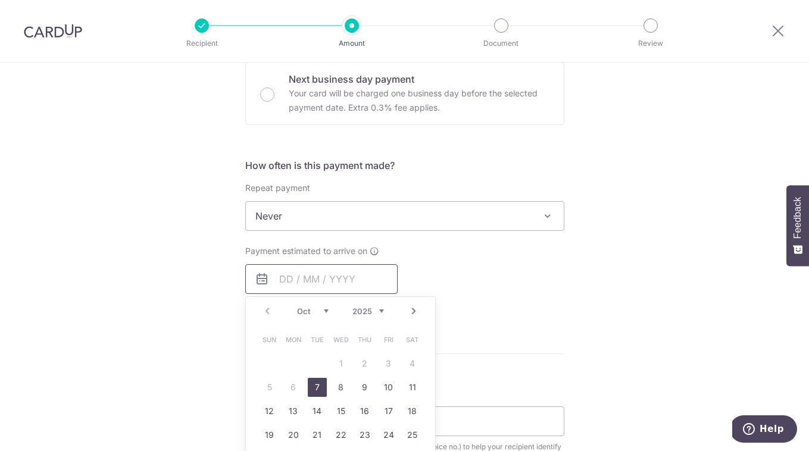
scroll to position [374, 0]
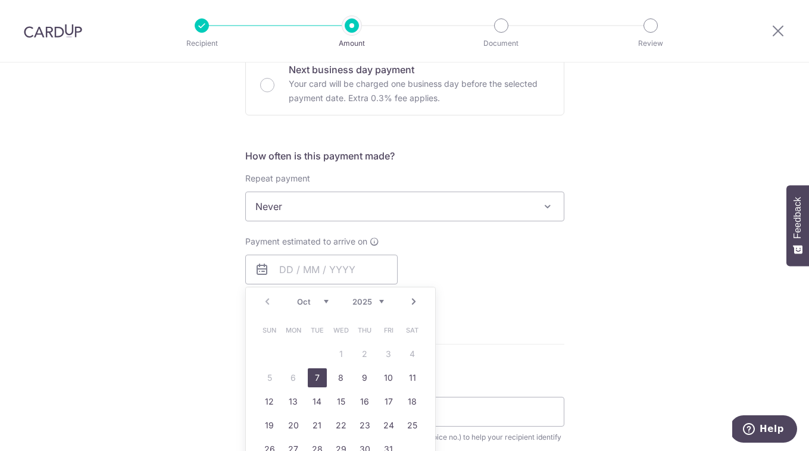
click at [314, 375] on link "7" at bounding box center [317, 377] width 19 height 19
type input "07/10/2025"
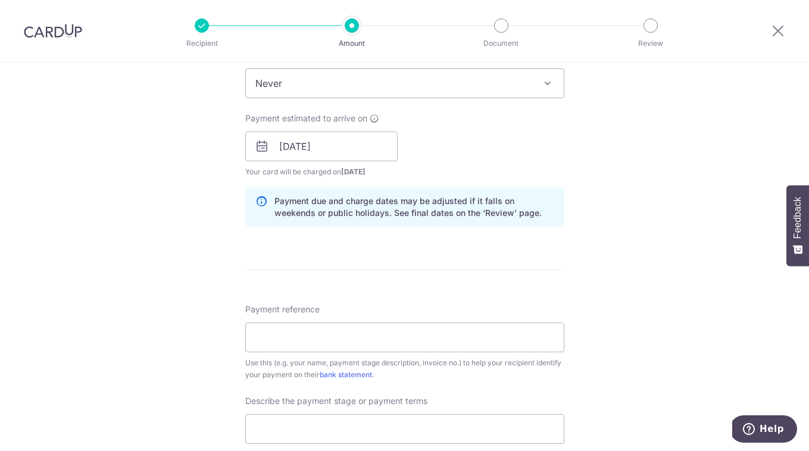
scroll to position [507, 0]
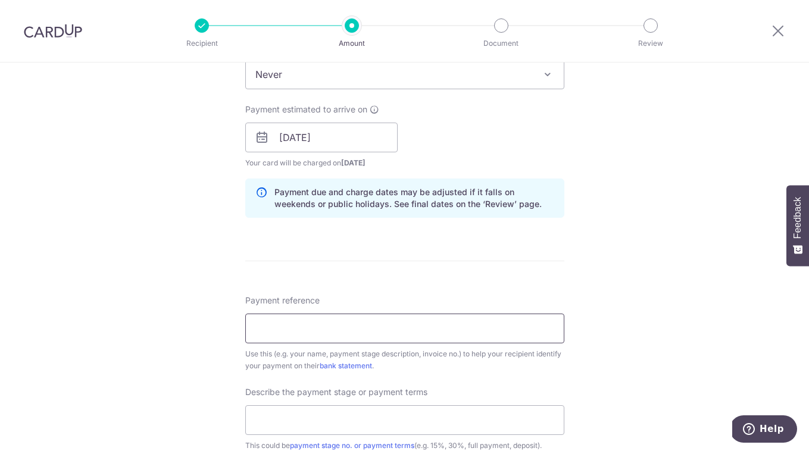
click at [341, 326] on input "Payment reference" at bounding box center [404, 329] width 319 height 30
type input "SHERWOOD 07-05 25-P0487-VO02-TH"
click at [574, 356] on div "Tell us more about your payment Enter payment amount SGD 30,000.00 30000.00 Car…" at bounding box center [404, 158] width 809 height 1205
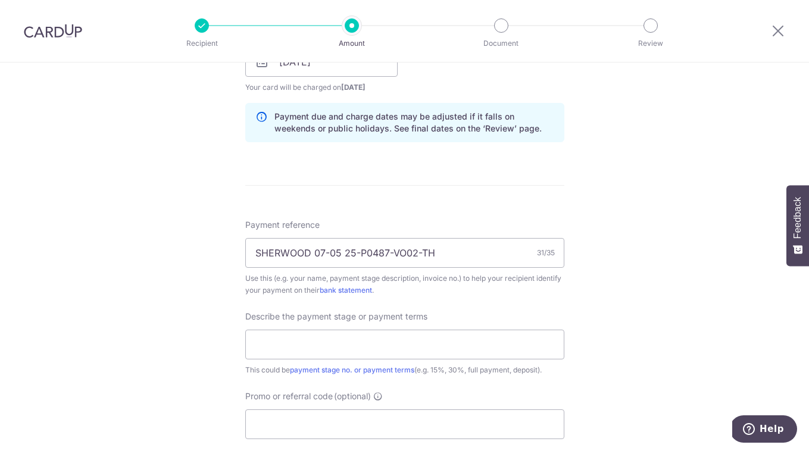
scroll to position [601, 0]
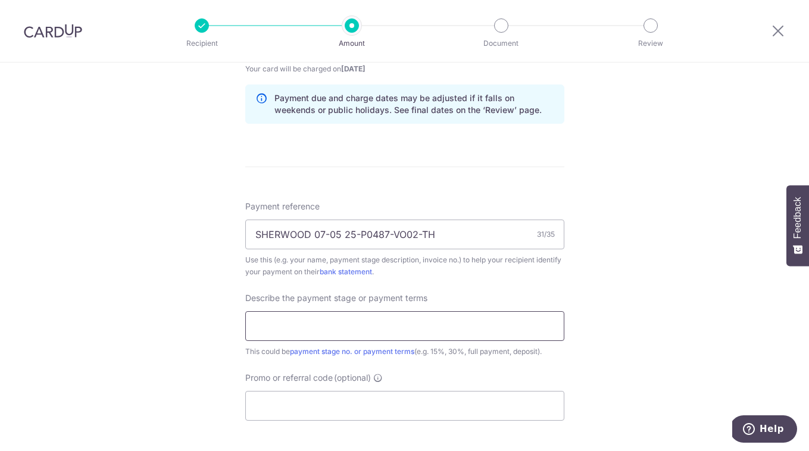
click at [321, 337] on input "text" at bounding box center [404, 326] width 319 height 30
type input "35% payment"
click at [204, 344] on div "Tell us more about your payment Enter payment amount SGD 30,000.00 30000.00 Car…" at bounding box center [404, 64] width 809 height 1205
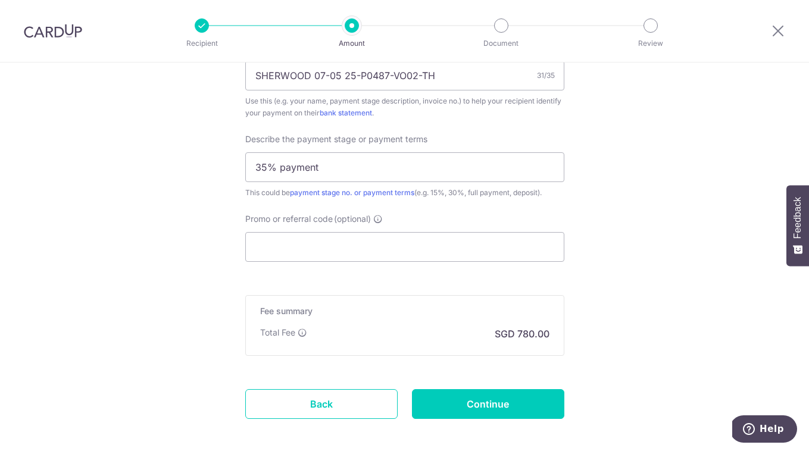
scroll to position [789, 0]
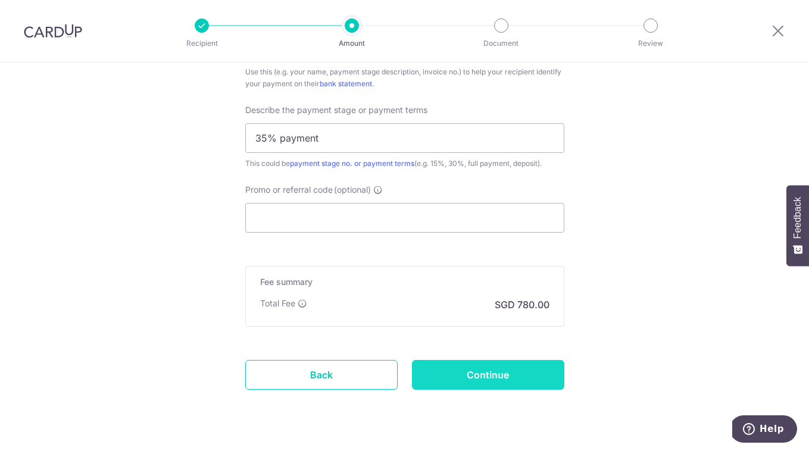
click at [490, 376] on input "Continue" at bounding box center [488, 375] width 152 height 30
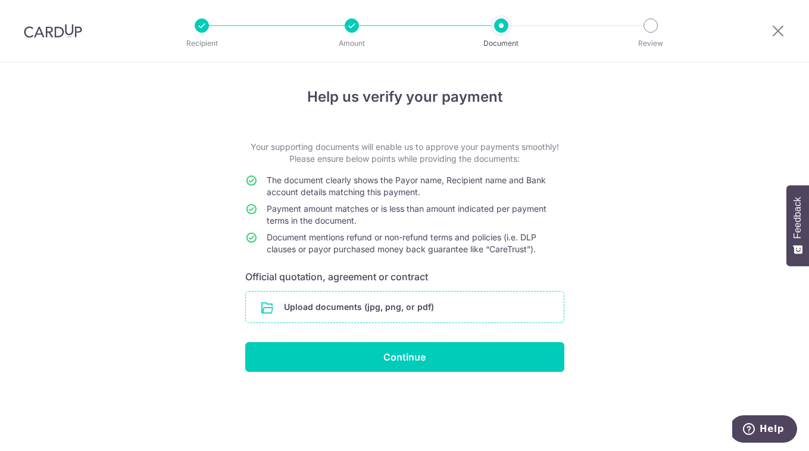
click at [408, 310] on input "file" at bounding box center [405, 307] width 318 height 31
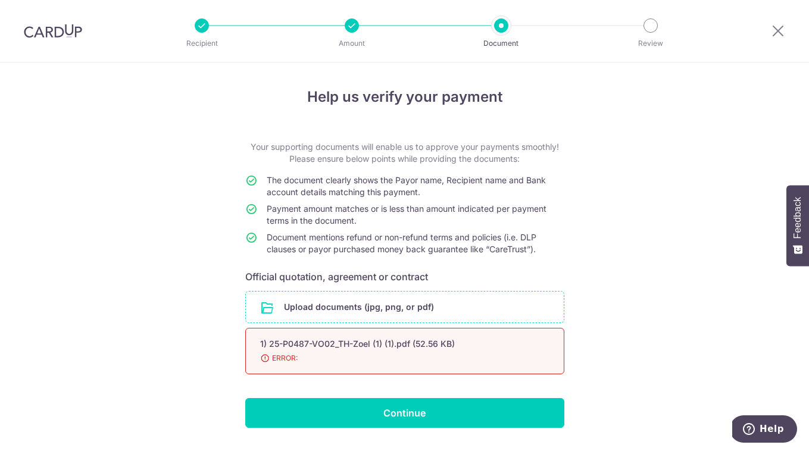
click at [264, 360] on span "ERROR:" at bounding box center [390, 358] width 261 height 12
click at [346, 304] on input "file" at bounding box center [405, 307] width 318 height 31
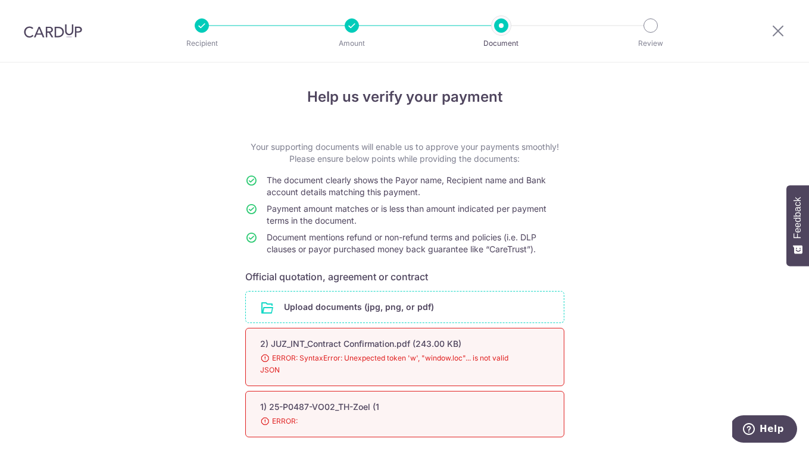
scroll to position [96, 0]
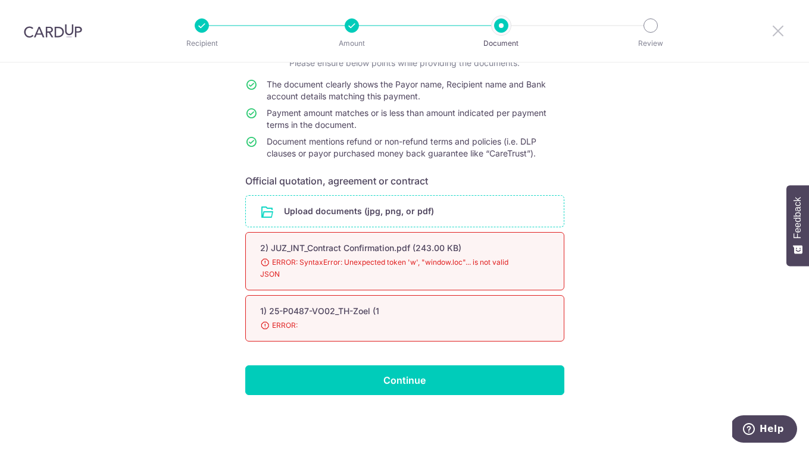
click at [779, 30] on icon at bounding box center [778, 30] width 14 height 15
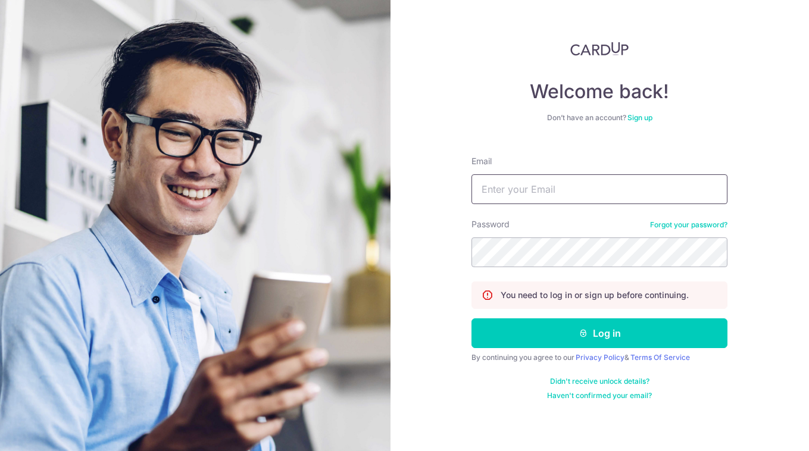
type input "[PERSON_NAME][EMAIL_ADDRESS][DOMAIN_NAME]"
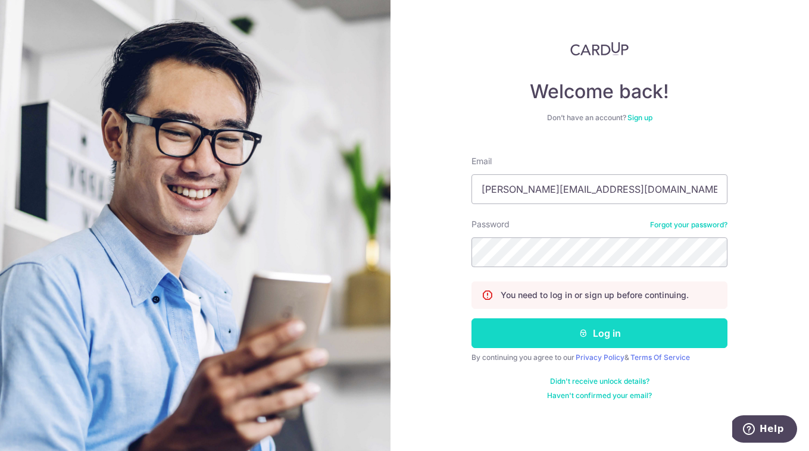
click at [591, 335] on button "Log in" at bounding box center [599, 333] width 256 height 30
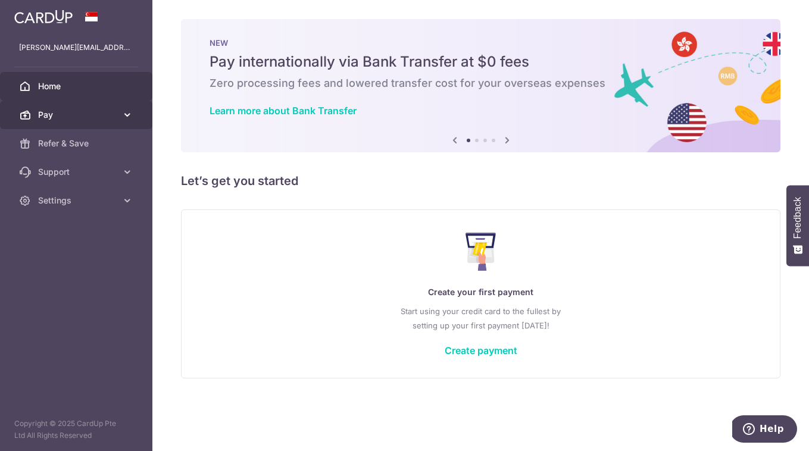
click at [117, 119] on link "Pay" at bounding box center [76, 115] width 152 height 29
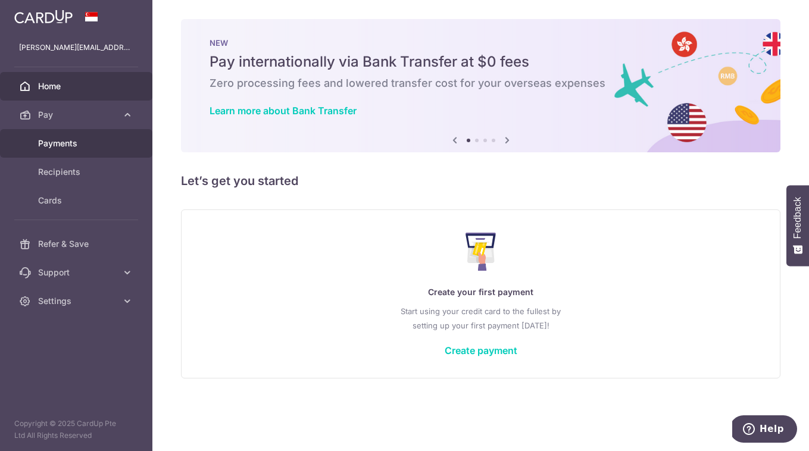
click at [95, 151] on link "Payments" at bounding box center [76, 143] width 152 height 29
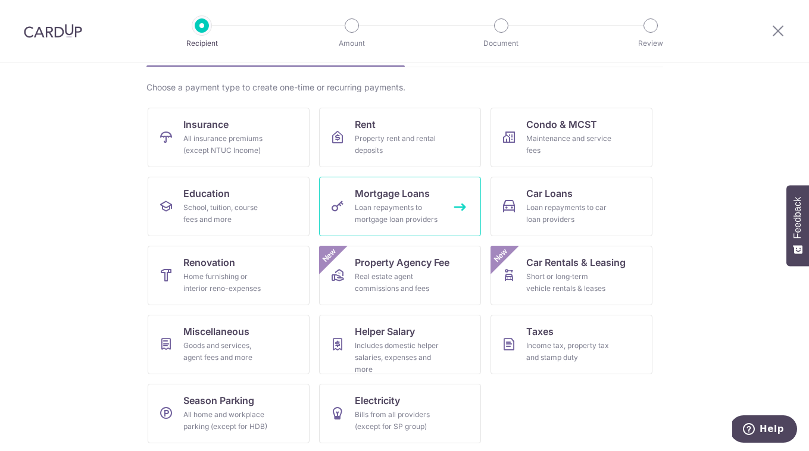
scroll to position [82, 0]
